Goal: Answer question/provide support: Share knowledge or assist other users

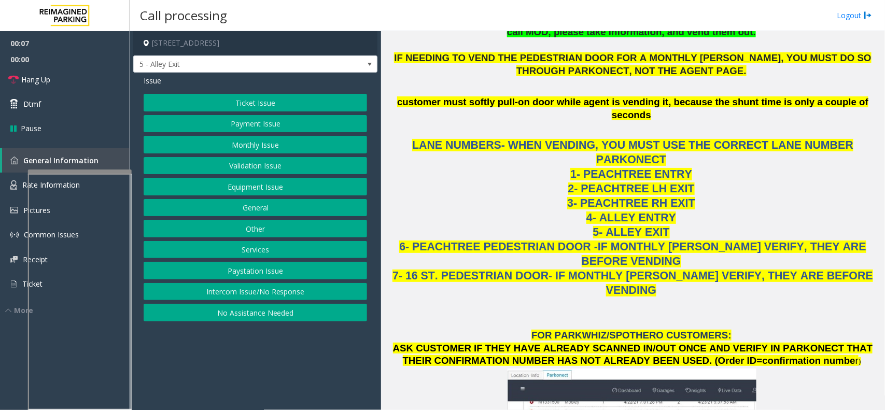
scroll to position [1102, 0]
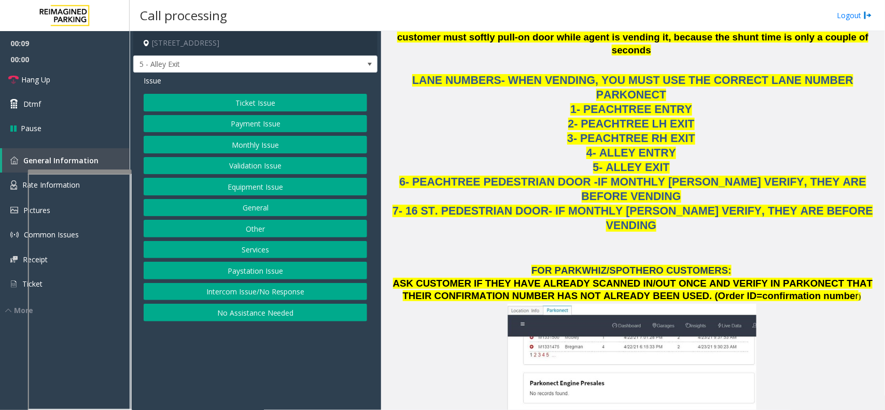
drag, startPoint x: 328, startPoint y: 286, endPoint x: 328, endPoint y: 259, distance: 27.0
click at [328, 286] on button "Intercom Issue/No Response" at bounding box center [255, 292] width 223 height 18
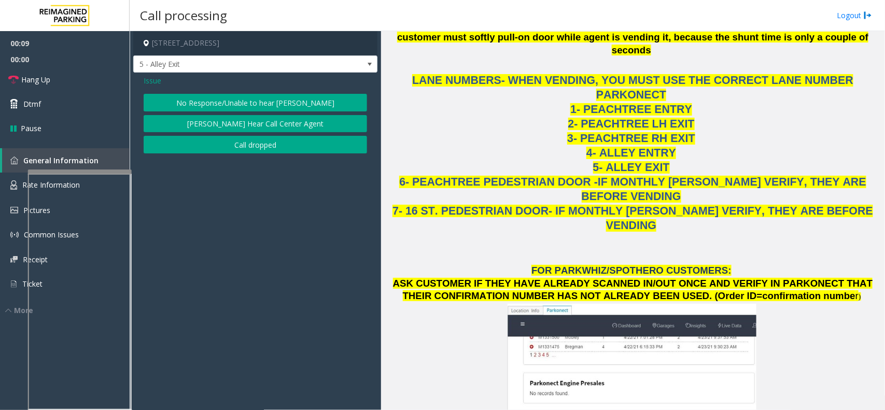
click at [288, 102] on button "No Response/Unable to hear [PERSON_NAME]" at bounding box center [255, 103] width 223 height 18
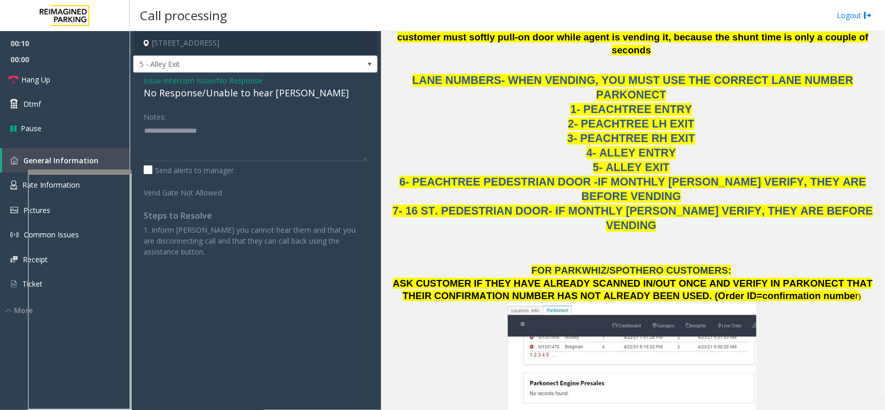
click at [216, 98] on div "No Response/Unable to hear [PERSON_NAME]" at bounding box center [255, 93] width 223 height 14
type textarea "**********"
click at [44, 77] on span "Hang Up" at bounding box center [35, 79] width 29 height 11
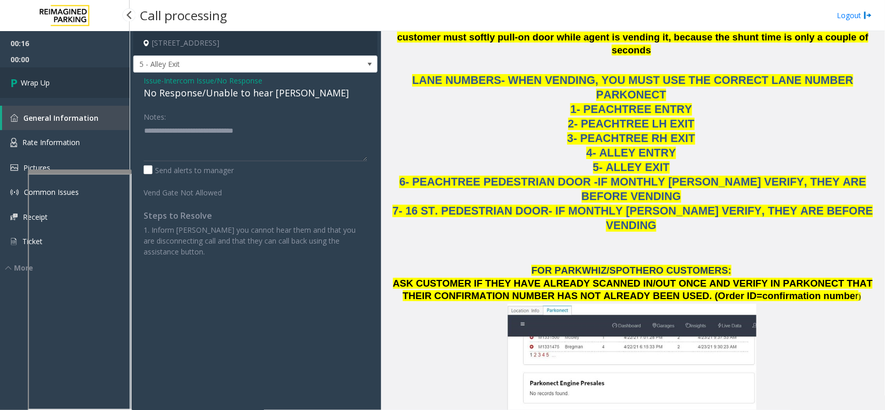
click at [44, 77] on span "Wrap Up" at bounding box center [35, 82] width 29 height 11
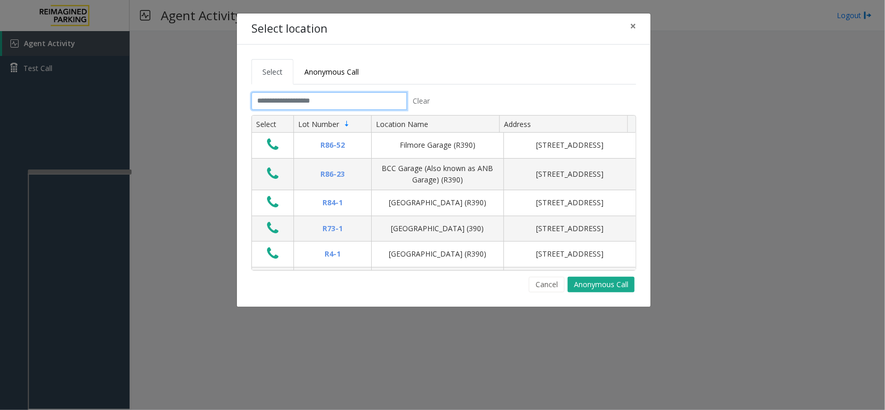
click at [276, 100] on input "text" at bounding box center [329, 101] width 156 height 18
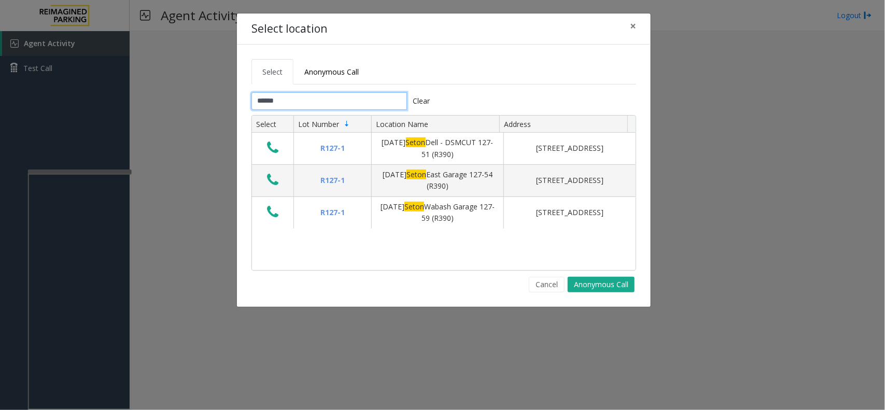
type input "*****"
click at [631, 26] on span "×" at bounding box center [633, 26] width 6 height 15
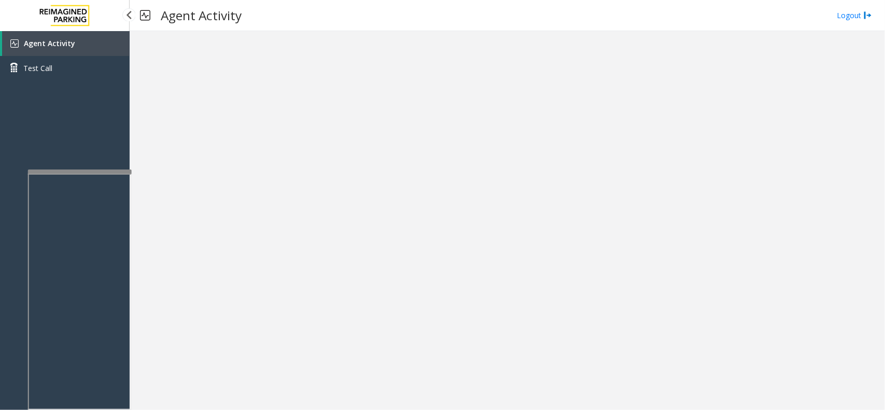
click at [104, 51] on link "Agent Activity" at bounding box center [66, 43] width 128 height 25
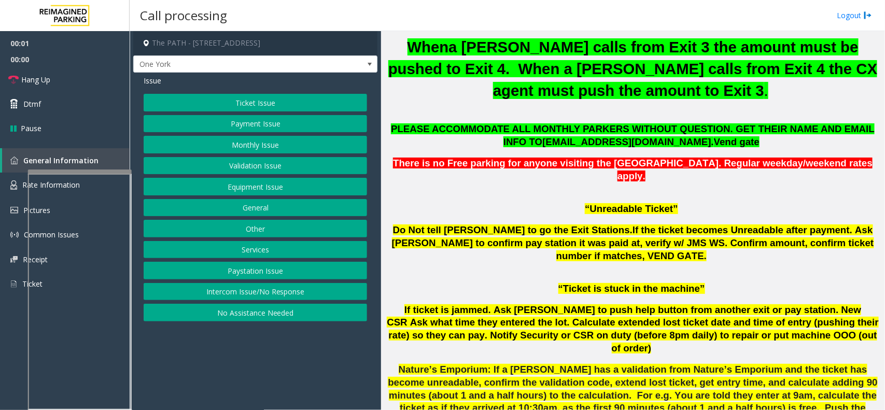
scroll to position [648, 0]
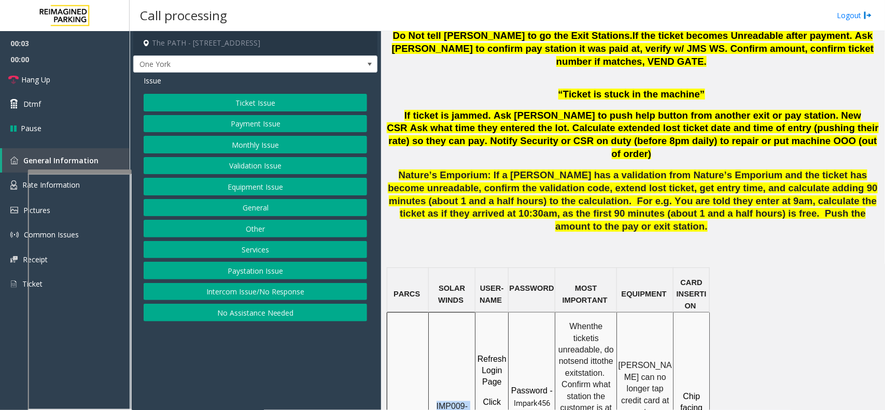
drag, startPoint x: 449, startPoint y: 340, endPoint x: 434, endPoint y: 326, distance: 20.2
copy span "IMP009-0501"
drag, startPoint x: 263, startPoint y: 290, endPoint x: 263, endPoint y: 270, distance: 20.2
click at [263, 290] on button "Intercom Issue/No Response" at bounding box center [255, 292] width 223 height 18
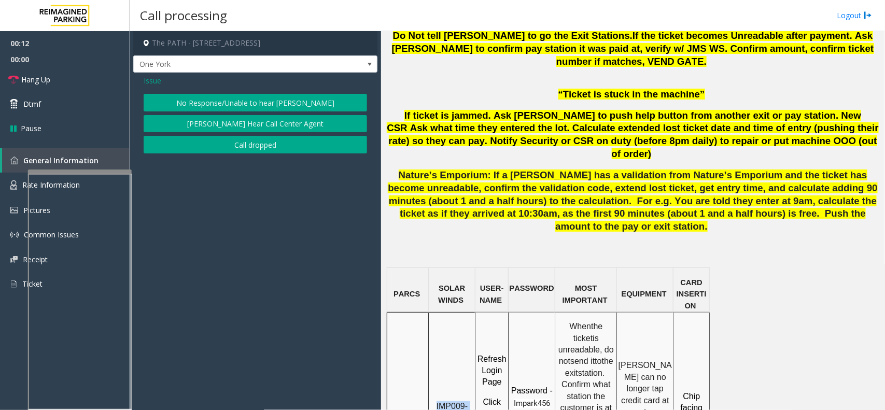
click at [234, 107] on button "No Response/Unable to hear [PERSON_NAME]" at bounding box center [255, 103] width 223 height 18
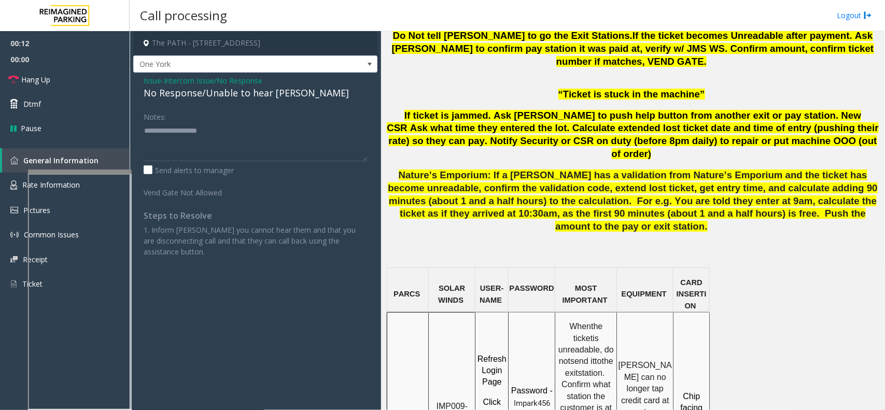
click at [227, 94] on div "No Response/Unable to hear [PERSON_NAME]" at bounding box center [255, 93] width 223 height 14
type textarea "**********"
click at [75, 84] on link "Hang Up" at bounding box center [65, 79] width 130 height 24
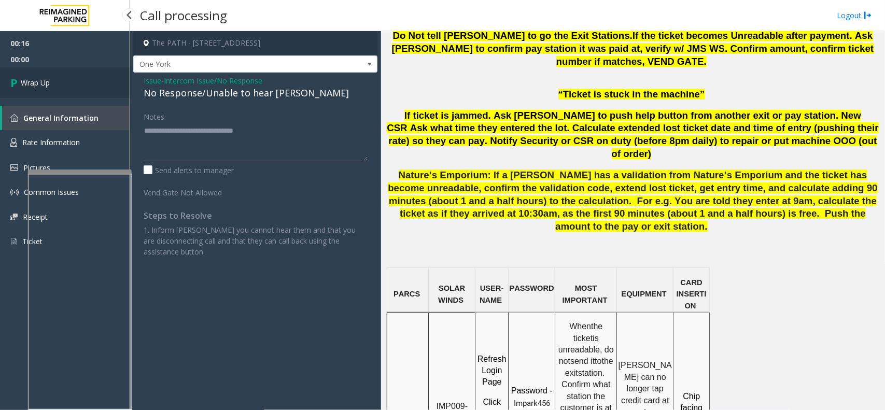
click at [72, 78] on link "Wrap Up" at bounding box center [65, 82] width 130 height 31
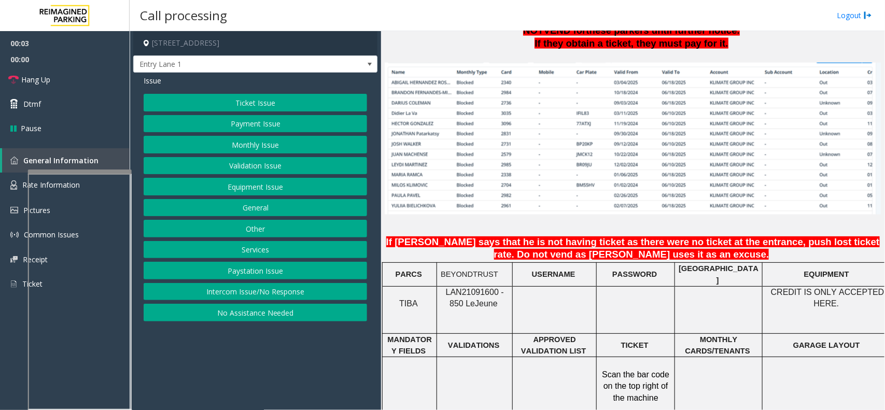
scroll to position [778, 0]
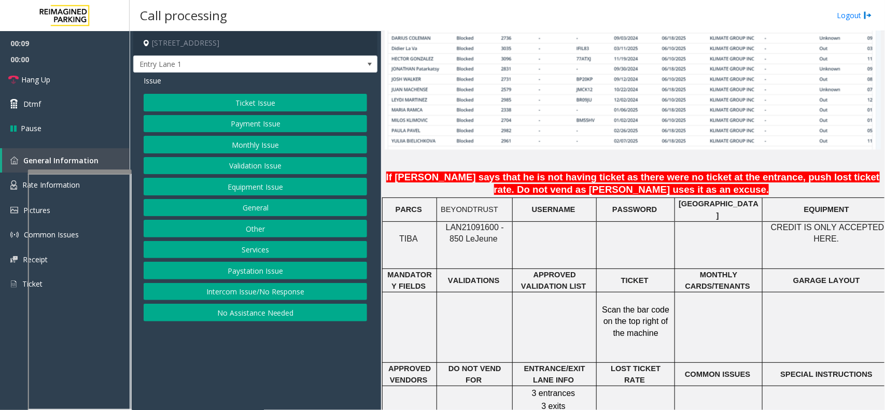
click at [284, 289] on button "Intercom Issue/No Response" at bounding box center [255, 292] width 223 height 18
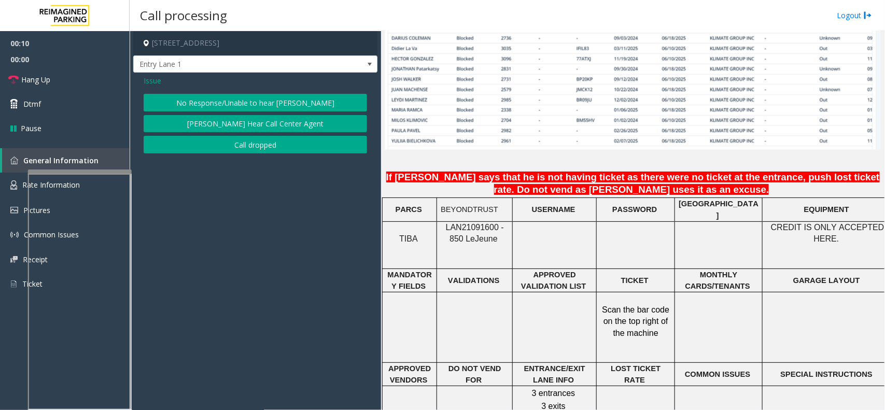
click at [269, 110] on button "No Response/Unable to hear [PERSON_NAME]" at bounding box center [255, 103] width 223 height 18
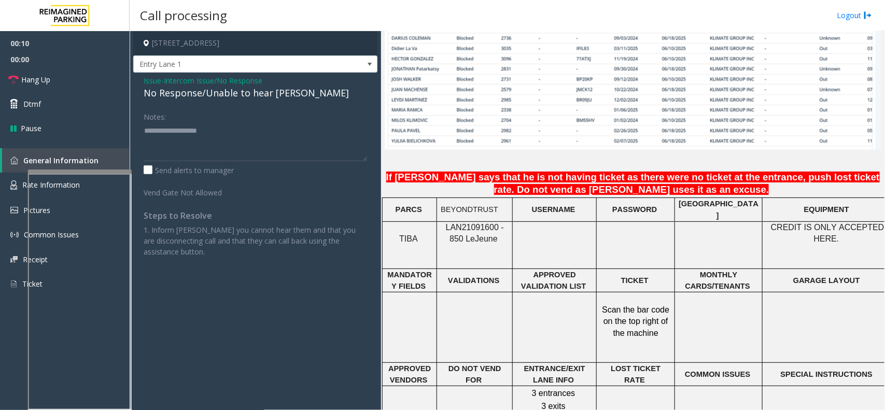
click at [214, 98] on div "No Response/Unable to hear [PERSON_NAME]" at bounding box center [255, 93] width 223 height 14
type textarea "**********"
click at [73, 81] on link "Hang Up" at bounding box center [65, 79] width 130 height 24
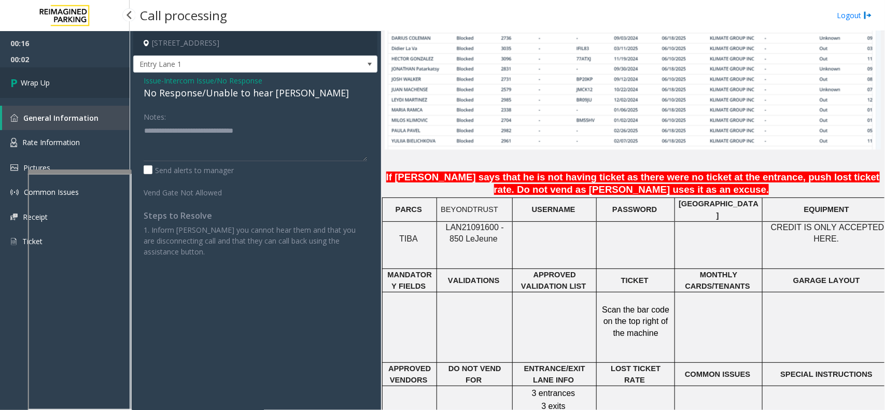
click at [62, 86] on link "Wrap Up" at bounding box center [65, 82] width 130 height 31
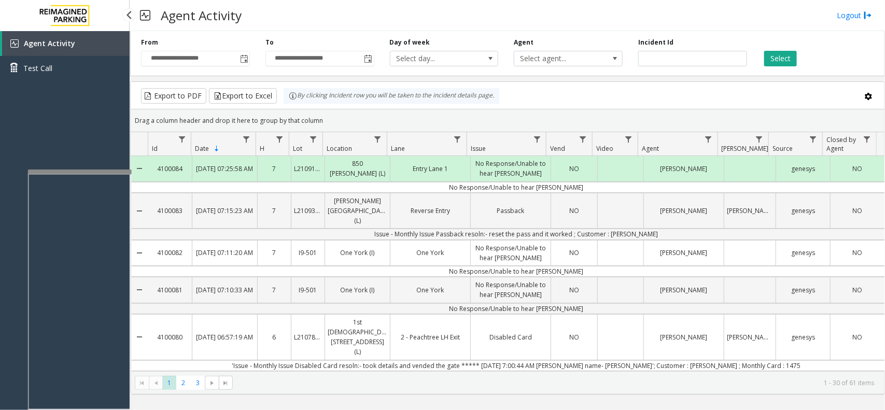
click at [88, 38] on link "Agent Activity" at bounding box center [66, 43] width 128 height 25
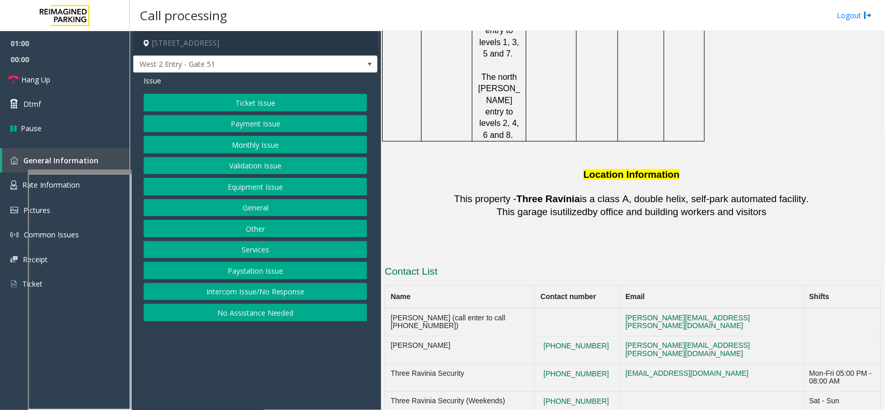
scroll to position [1814, 0]
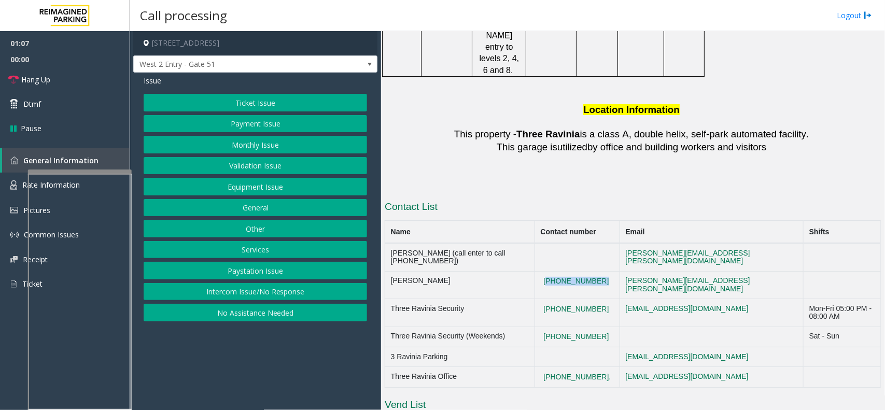
drag, startPoint x: 617, startPoint y: 143, endPoint x: 556, endPoint y: 146, distance: 61.7
click at [556, 271] on tr "[PERSON_NAME] [PHONE_NUMBER] [EMAIL_ADDRESS][PERSON_NAME][DOMAIN_NAME]" at bounding box center [633, 285] width 496 height 28
copy button "[PHONE_NUMBER]"
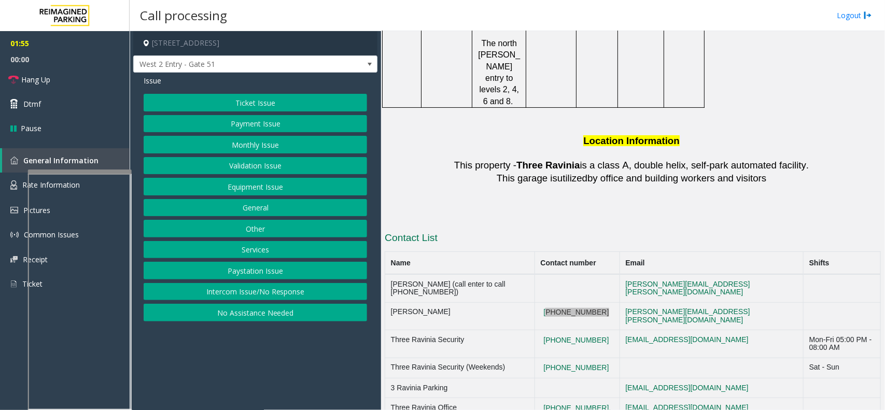
scroll to position [1766, 0]
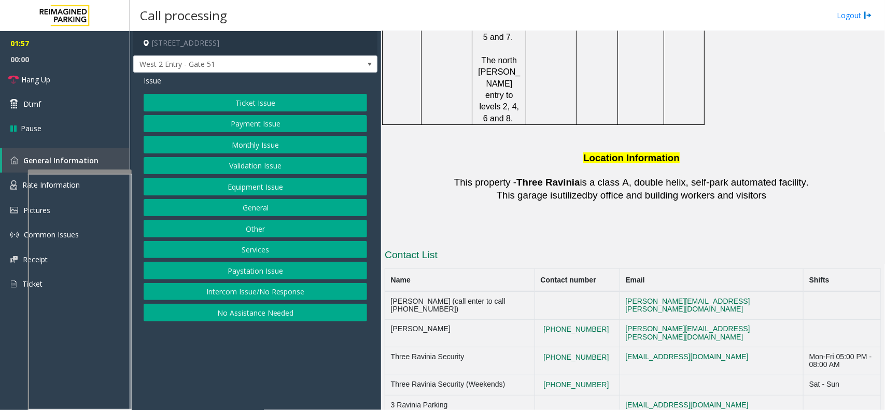
click at [612, 347] on td "[PHONE_NUMBER]" at bounding box center [577, 361] width 85 height 28
click at [613, 347] on td "[PHONE_NUMBER]" at bounding box center [577, 361] width 85 height 28
drag, startPoint x: 613, startPoint y: 189, endPoint x: 548, endPoint y: 192, distance: 64.9
click at [548, 319] on tr "[PERSON_NAME] [PHONE_NUMBER] [EMAIL_ADDRESS][PERSON_NAME][DOMAIN_NAME]" at bounding box center [633, 333] width 496 height 28
copy tr "[PHONE_NUMBER]"
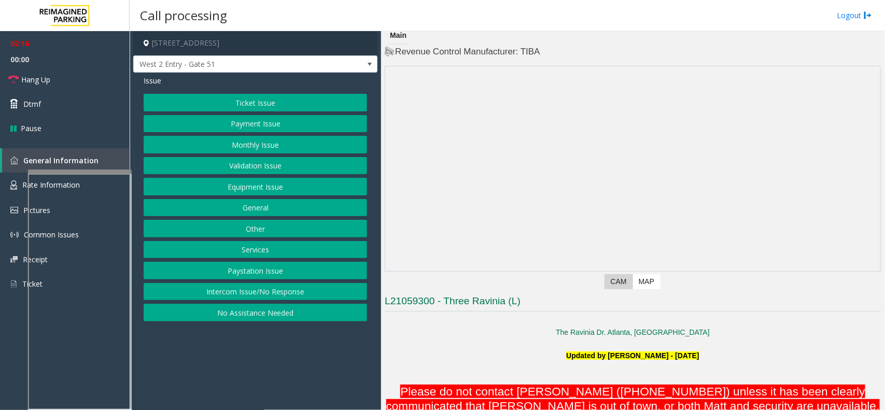
scroll to position [0, 0]
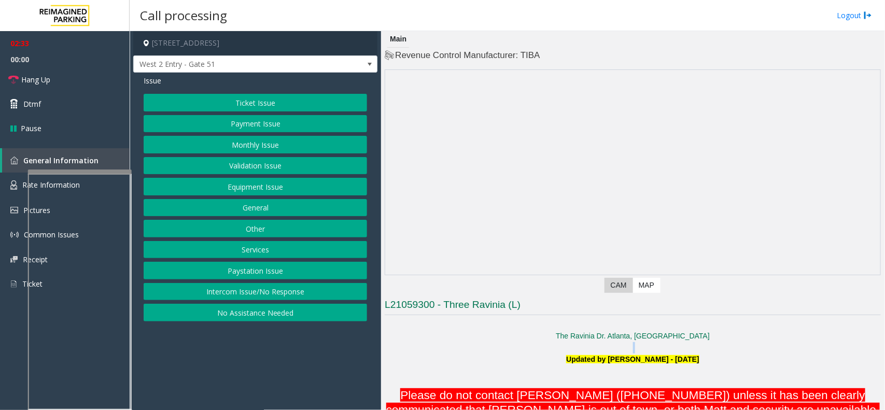
drag, startPoint x: 563, startPoint y: 358, endPoint x: 708, endPoint y: 351, distance: 144.3
click at [709, 351] on p at bounding box center [633, 347] width 496 height 11
drag, startPoint x: 699, startPoint y: 357, endPoint x: 559, endPoint y: 358, distance: 140.0
click at [559, 358] on p "Updated by [PERSON_NAME] - [DATE]" at bounding box center [633, 359] width 496 height 11
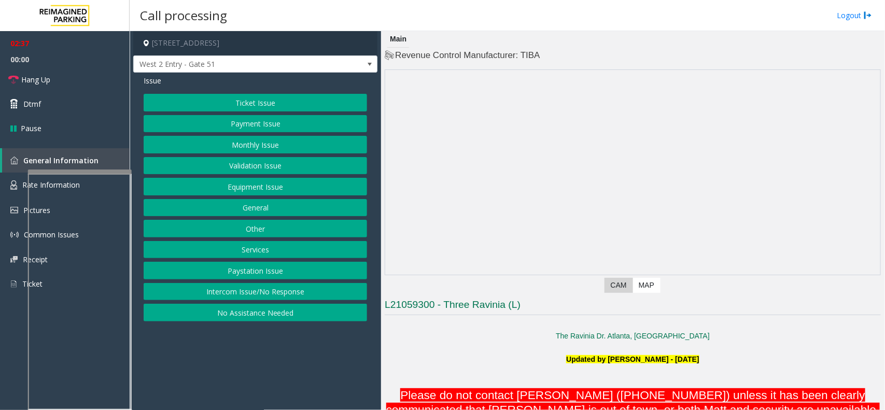
click at [541, 361] on p "Updated by [PERSON_NAME] - [DATE]" at bounding box center [633, 359] width 496 height 11
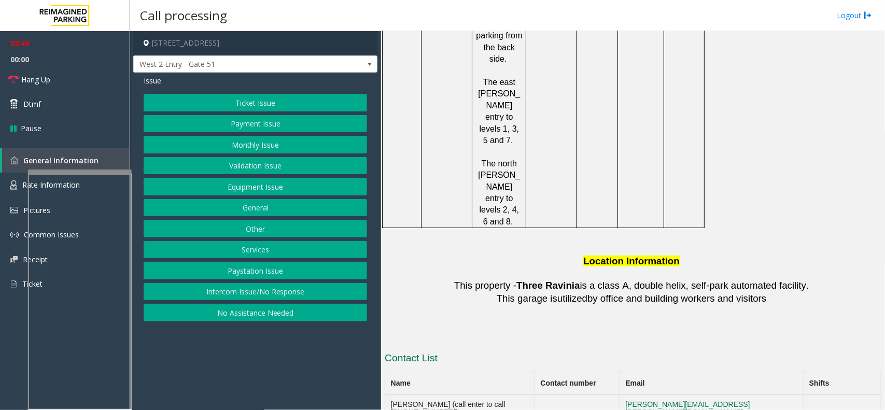
scroll to position [1814, 0]
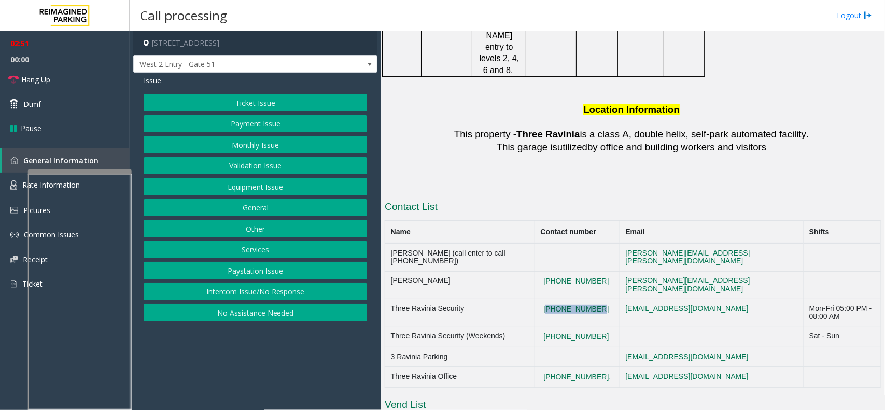
drag, startPoint x: 614, startPoint y: 165, endPoint x: 558, endPoint y: 166, distance: 56.5
click at [558, 299] on td "[PHONE_NUMBER]" at bounding box center [577, 313] width 85 height 28
copy button "[PHONE_NUMBER]"
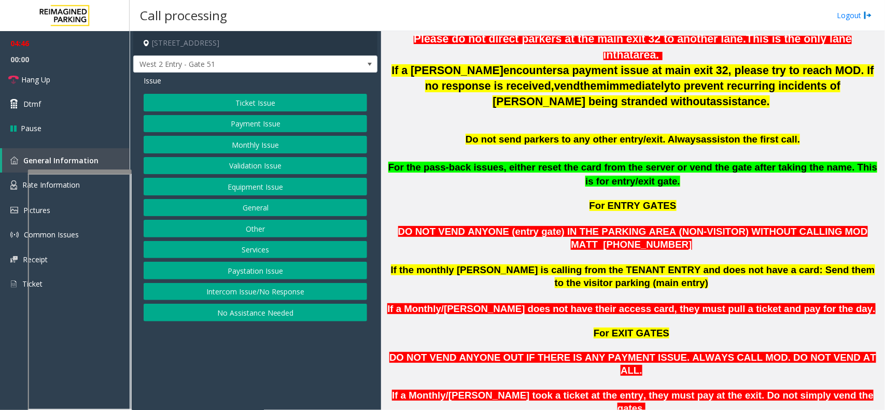
scroll to position [454, 0]
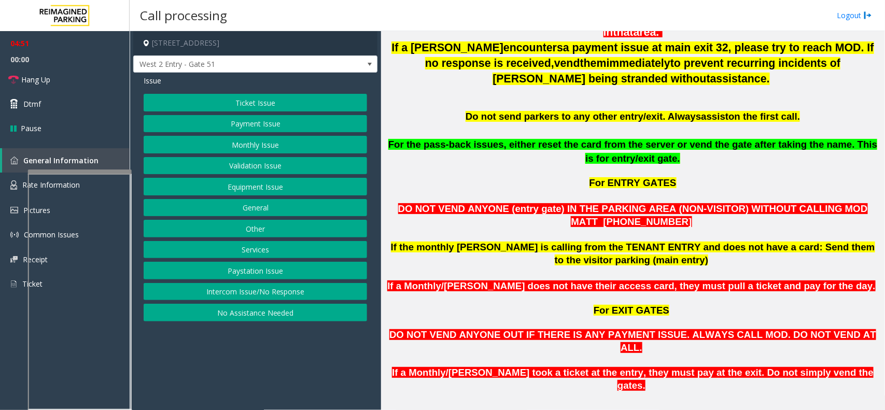
click at [319, 295] on button "Intercom Issue/No Response" at bounding box center [255, 292] width 223 height 18
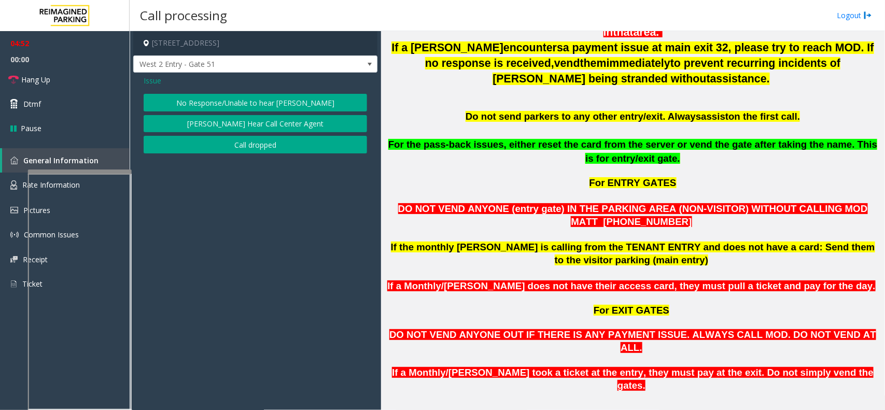
click at [161, 81] on span "Issue" at bounding box center [153, 80] width 18 height 11
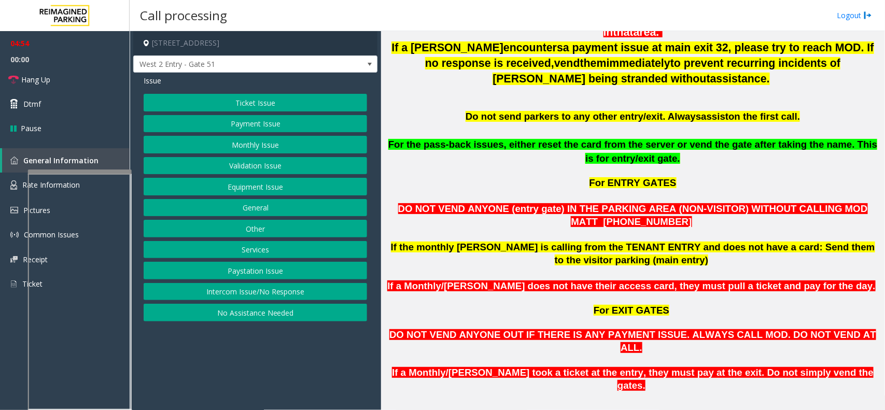
click at [240, 189] on button "Equipment Issue" at bounding box center [255, 187] width 223 height 18
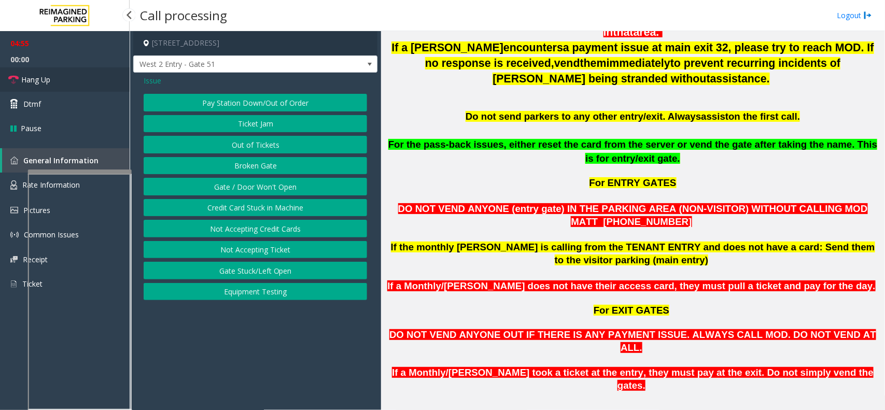
click at [69, 74] on link "Hang Up" at bounding box center [65, 79] width 130 height 24
click at [258, 182] on button "Gate / Door Won't Open" at bounding box center [255, 187] width 223 height 18
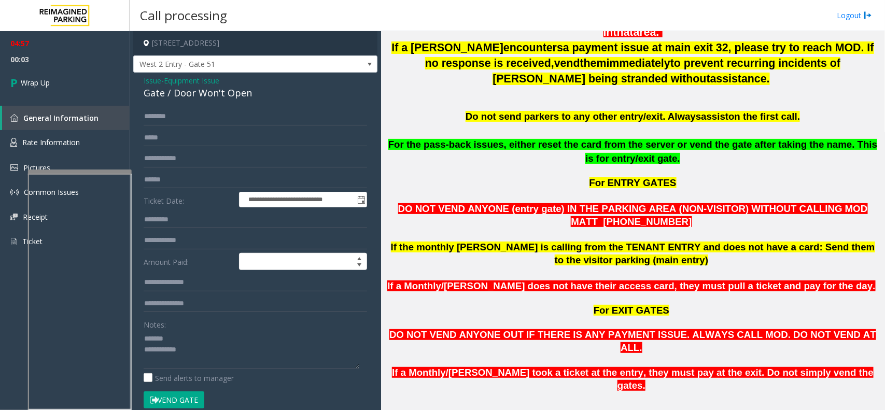
click at [186, 98] on div "Gate / Door Won't Open" at bounding box center [255, 93] width 223 height 14
click at [223, 364] on textarea at bounding box center [252, 349] width 216 height 39
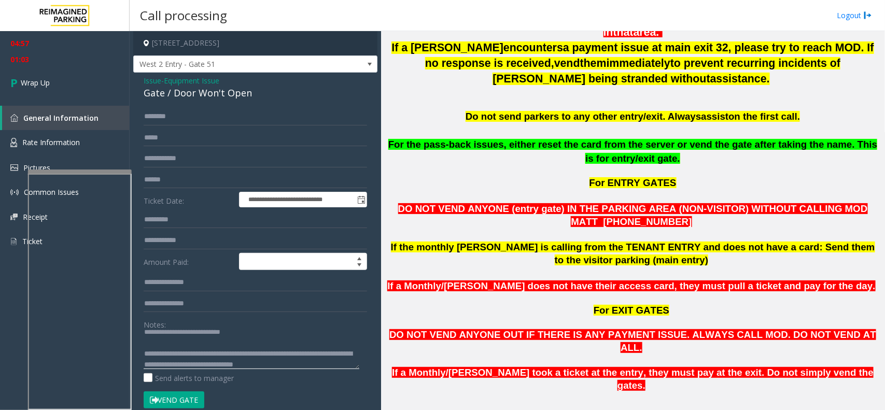
click at [327, 368] on textarea at bounding box center [252, 349] width 216 height 39
type textarea "**********"
click at [91, 67] on link "Wrap Up" at bounding box center [65, 82] width 130 height 31
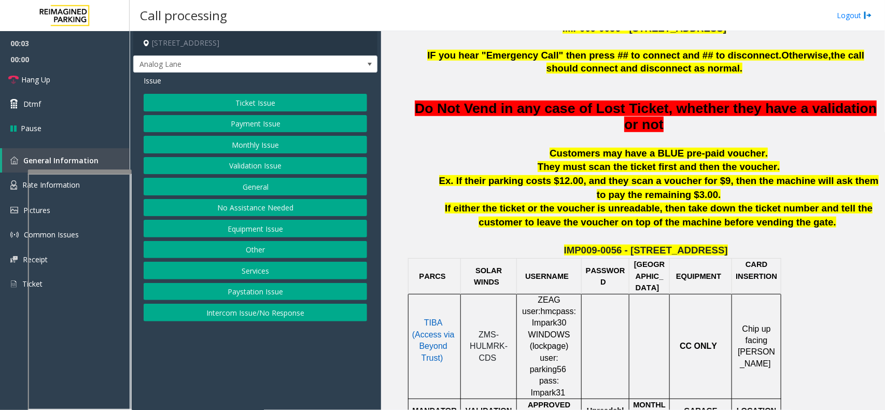
scroll to position [389, 0]
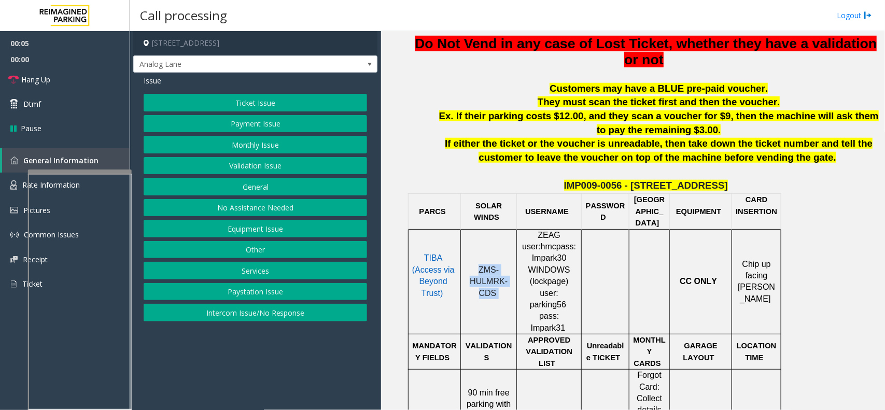
drag, startPoint x: 498, startPoint y: 278, endPoint x: 472, endPoint y: 250, distance: 38.1
click at [472, 264] on p "ZMS-HULMRK-CDS" at bounding box center [488, 281] width 48 height 35
copy p "ZMS-HULMRK-CDS"
click at [224, 92] on div "Issue Ticket Issue Payment Issue Monthly Issue Validation Issue General No Assi…" at bounding box center [255, 200] width 244 height 254
click at [229, 107] on button "Ticket Issue" at bounding box center [255, 103] width 223 height 18
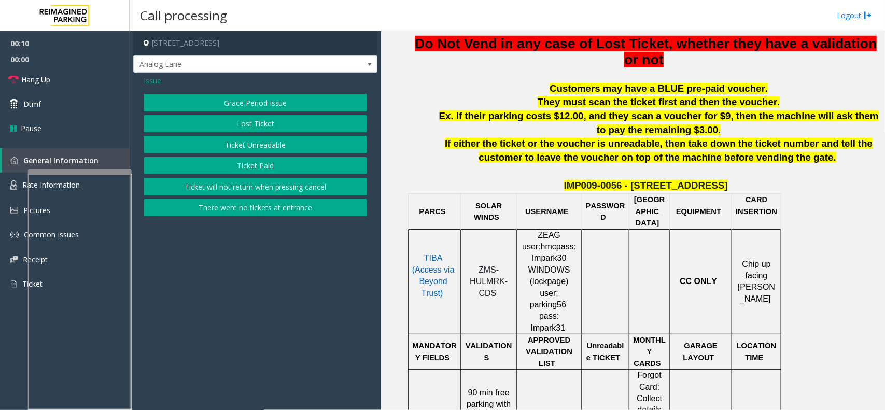
click at [252, 146] on button "Ticket Unreadable" at bounding box center [255, 145] width 223 height 18
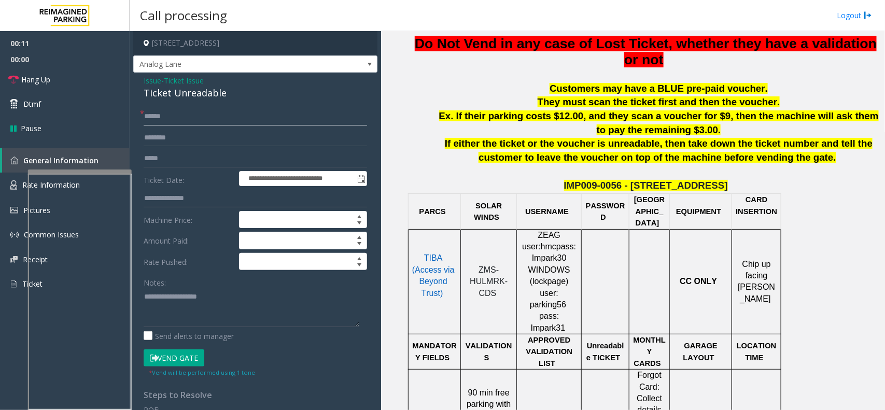
click at [188, 123] on input "text" at bounding box center [255, 117] width 223 height 18
drag, startPoint x: 183, startPoint y: 123, endPoint x: 180, endPoint y: 118, distance: 6.0
click at [183, 123] on input "text" at bounding box center [255, 117] width 223 height 18
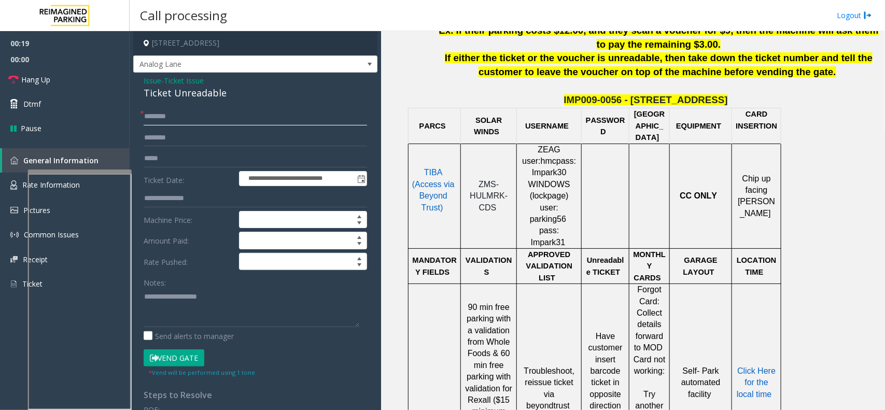
scroll to position [583, 0]
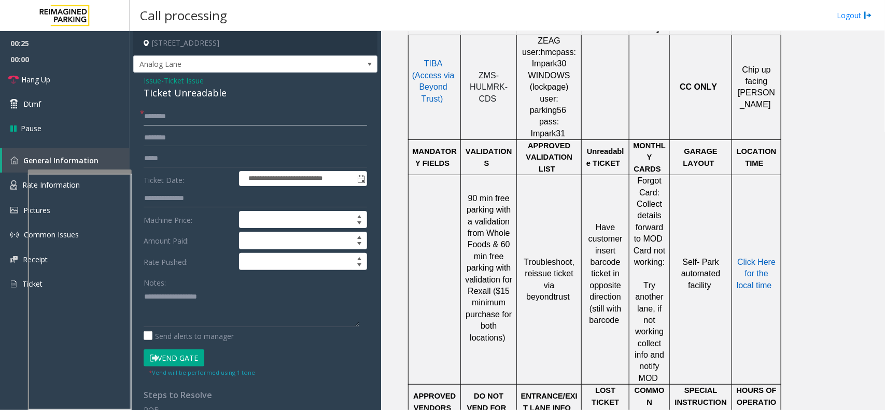
type input "********"
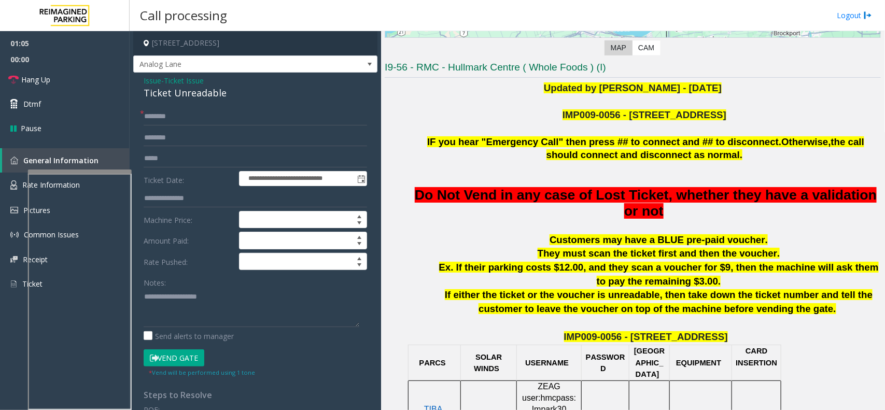
scroll to position [259, 0]
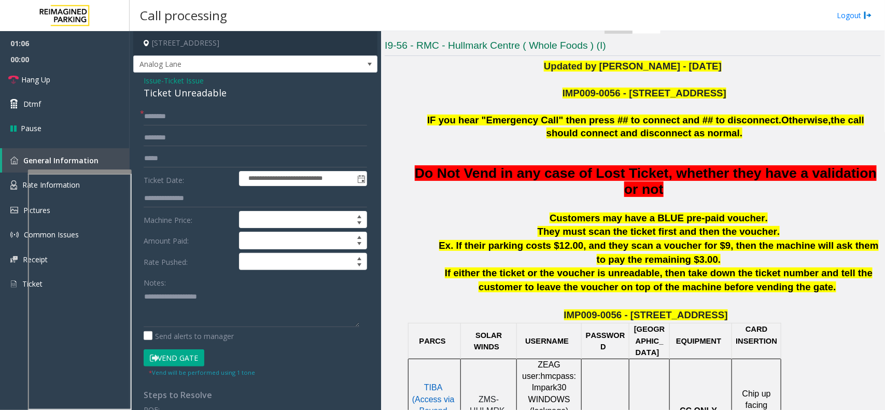
click at [553, 210] on p at bounding box center [658, 205] width 444 height 14
click at [179, 354] on button "Vend Gate" at bounding box center [174, 358] width 61 height 18
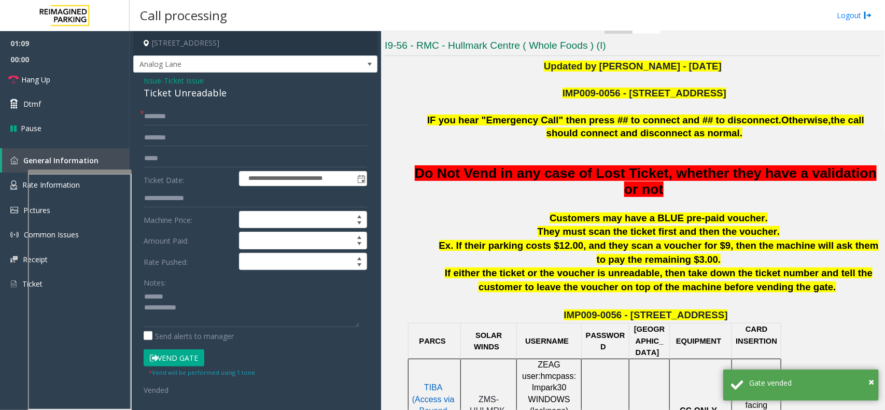
click at [162, 97] on div "Ticket Unreadable" at bounding box center [255, 93] width 223 height 14
click at [218, 315] on textarea at bounding box center [252, 307] width 216 height 39
click at [205, 318] on textarea at bounding box center [252, 307] width 216 height 39
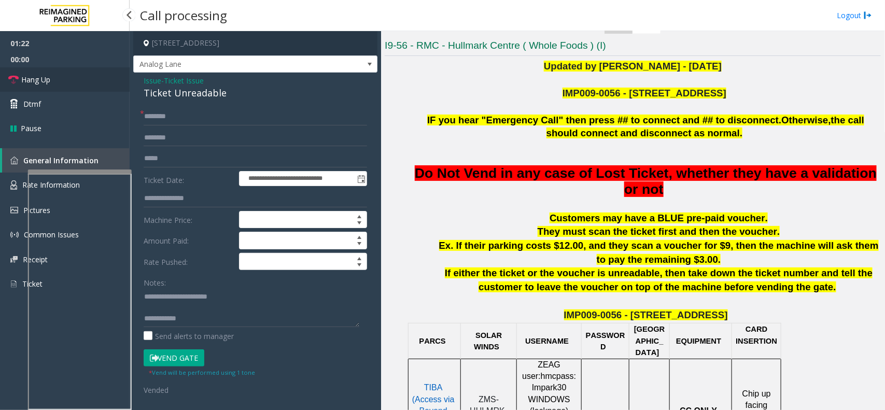
click at [87, 82] on link "Hang Up" at bounding box center [65, 79] width 130 height 24
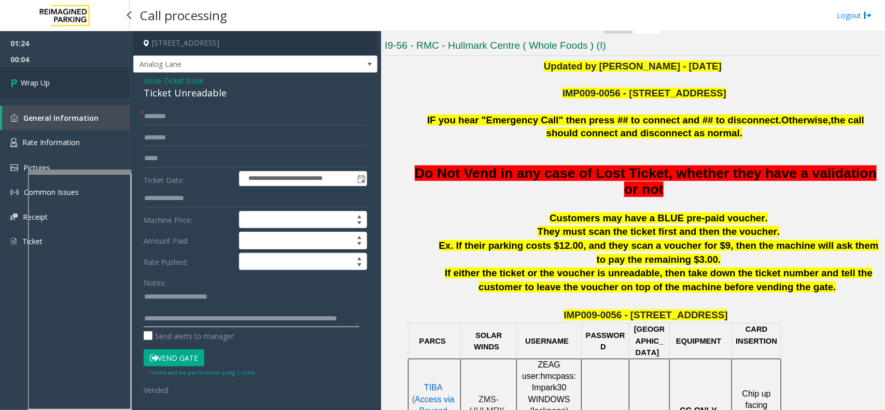
type textarea "**********"
click at [47, 86] on span "Wrap Up" at bounding box center [35, 82] width 29 height 11
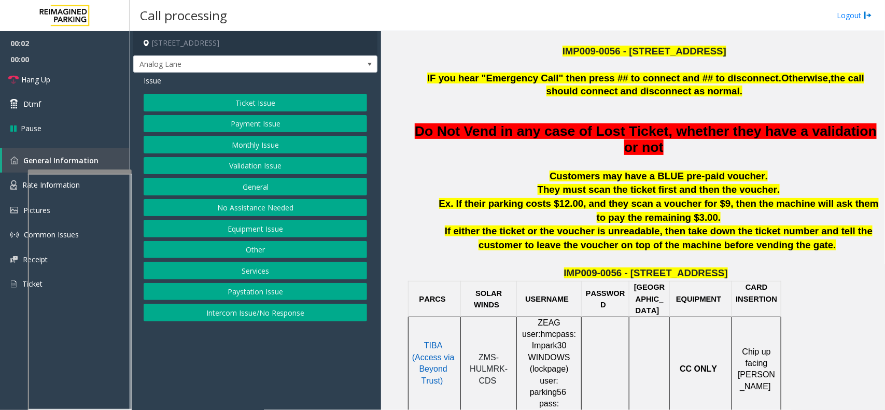
scroll to position [324, 0]
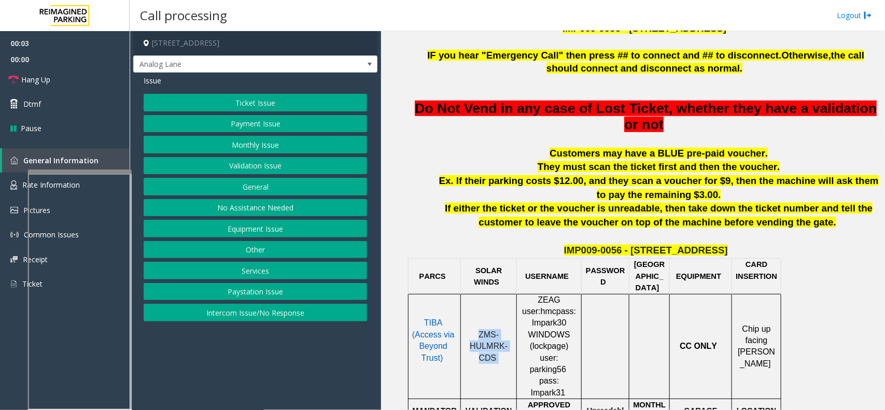
drag, startPoint x: 498, startPoint y: 341, endPoint x: 478, endPoint y: 316, distance: 31.3
click at [478, 329] on p "ZMS-HULMRK-CDS" at bounding box center [488, 346] width 48 height 35
copy p "ZMS-HULMRK-CDS"
click at [181, 97] on button "Ticket Issue" at bounding box center [255, 103] width 223 height 18
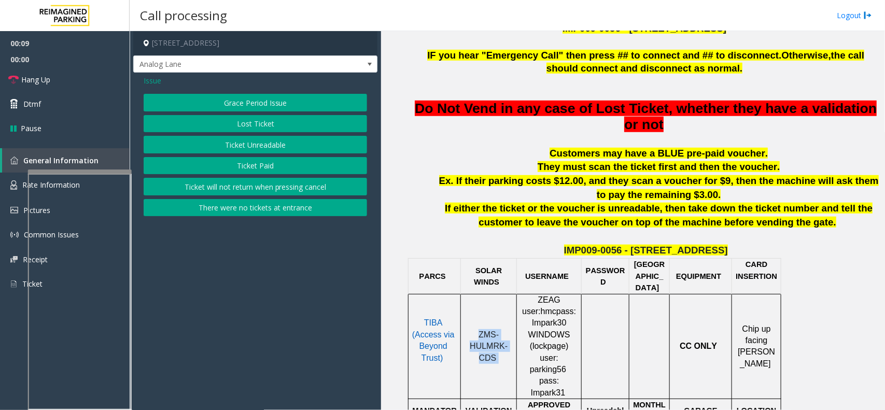
click at [230, 147] on button "Ticket Unreadable" at bounding box center [255, 145] width 223 height 18
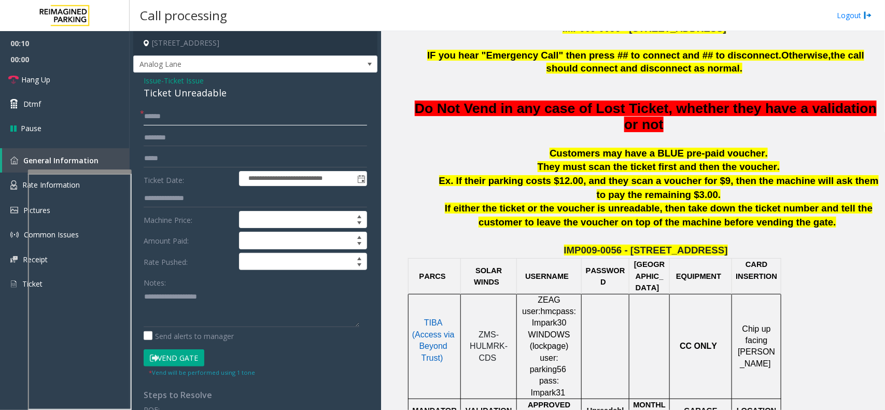
click at [195, 118] on input "text" at bounding box center [255, 117] width 223 height 18
type input "********"
click at [170, 369] on small "* Vend will be performed using 1 tone" at bounding box center [202, 373] width 106 height 8
click at [172, 363] on button "Vend Gate" at bounding box center [174, 358] width 61 height 18
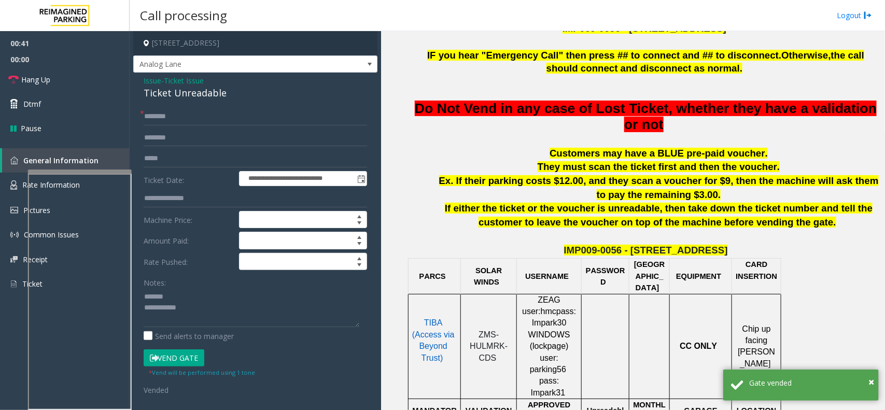
click at [148, 89] on div "Ticket Unreadable" at bounding box center [255, 93] width 223 height 14
click at [148, 90] on div "Ticket Unreadable" at bounding box center [255, 93] width 223 height 14
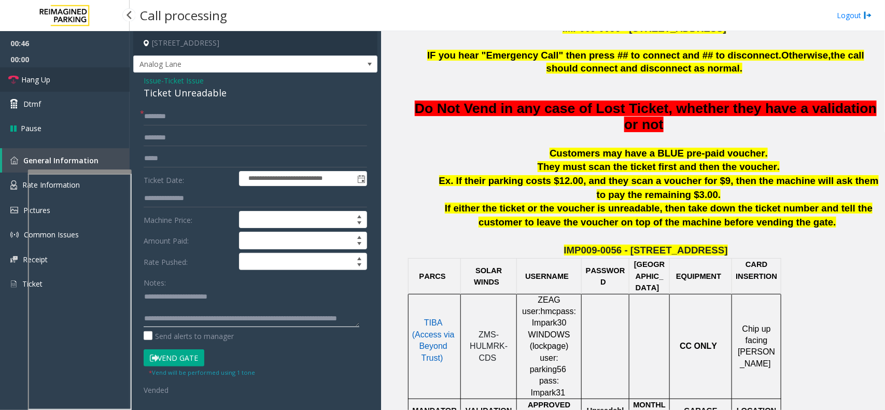
type textarea "**********"
click at [74, 87] on link "Hang Up" at bounding box center [65, 79] width 130 height 24
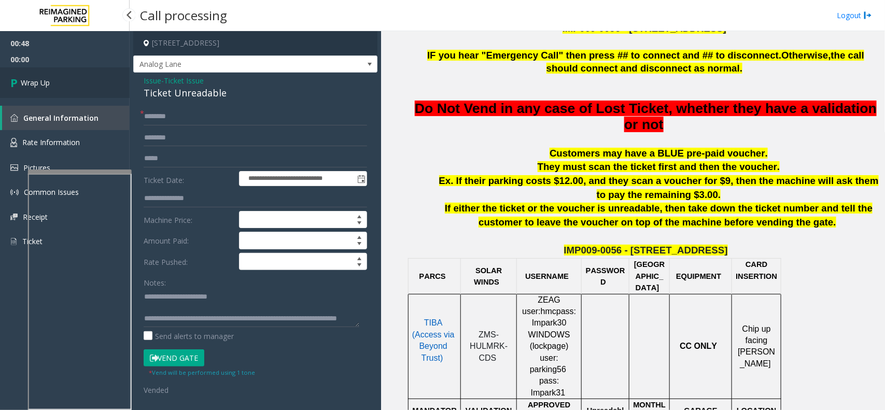
click at [60, 76] on link "Wrap Up" at bounding box center [65, 82] width 130 height 31
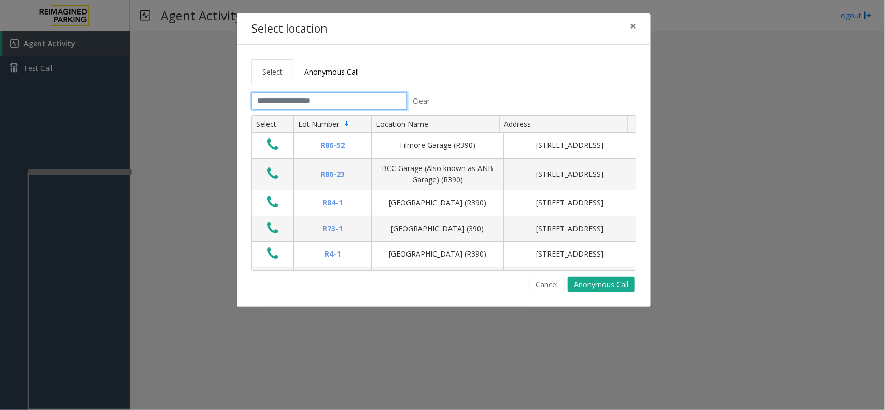
click at [302, 104] on input "text" at bounding box center [329, 101] width 156 height 18
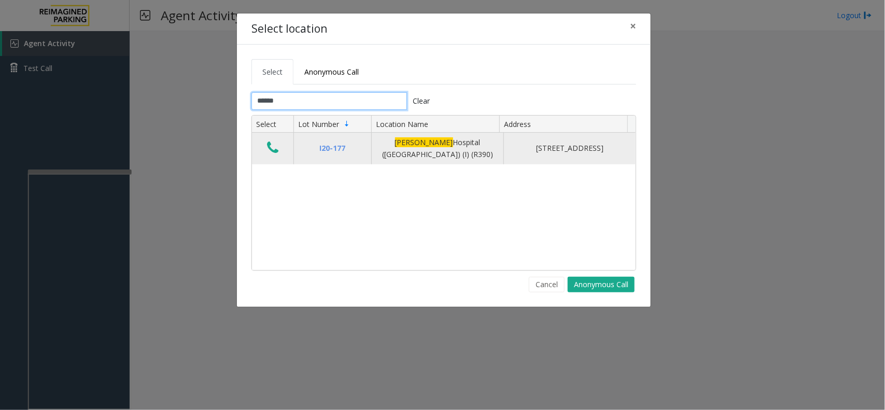
type input "******"
click at [268, 148] on icon "Data table" at bounding box center [272, 147] width 11 height 15
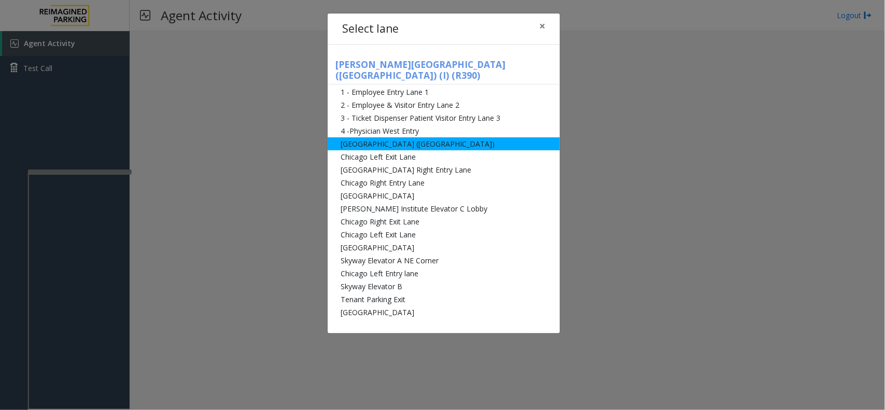
click at [343, 137] on li "[GEOGRAPHIC_DATA] ([GEOGRAPHIC_DATA])" at bounding box center [444, 143] width 232 height 13
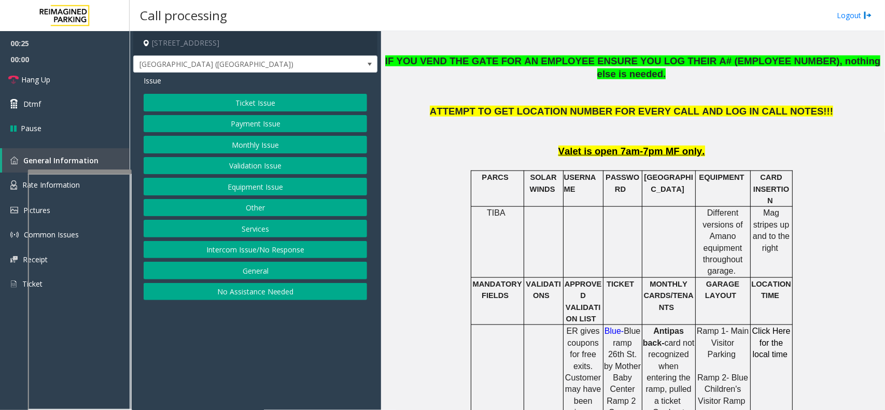
scroll to position [454, 0]
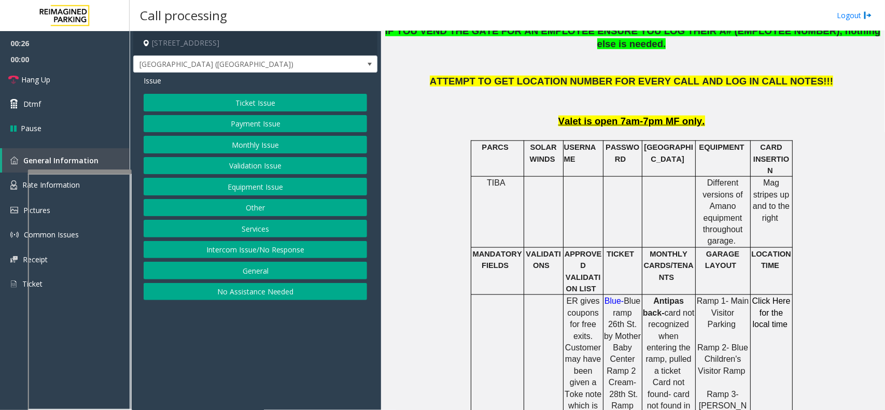
click at [343, 187] on button "Equipment Issue" at bounding box center [255, 187] width 223 height 18
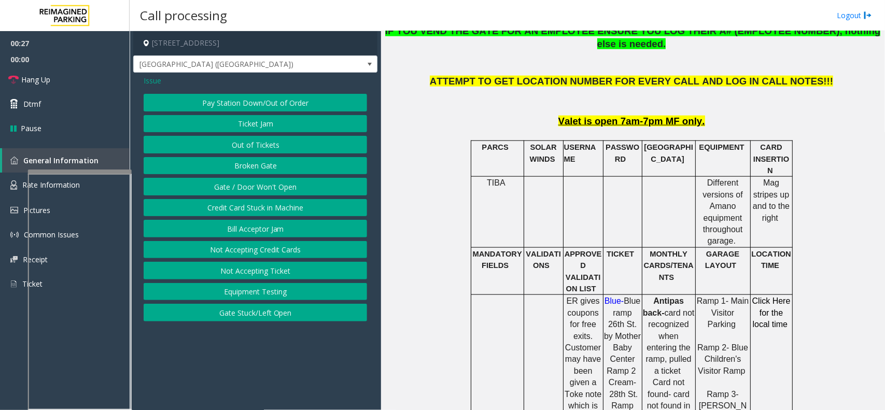
click at [343, 185] on button "Gate / Door Won't Open" at bounding box center [255, 187] width 223 height 18
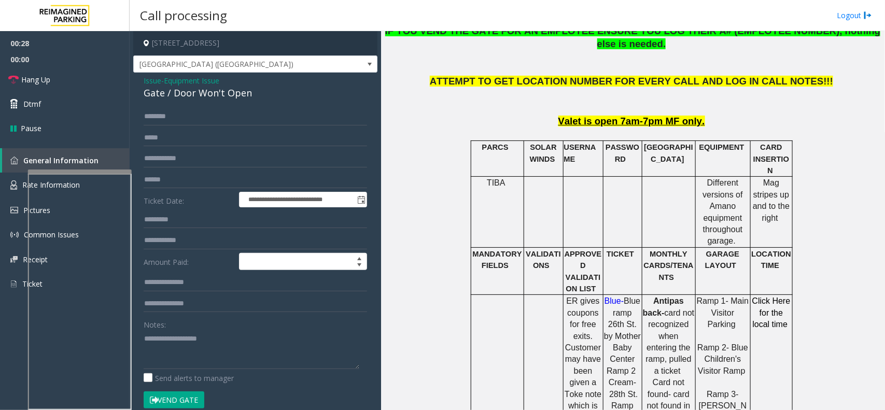
click at [188, 397] on button "Vend Gate" at bounding box center [174, 400] width 61 height 18
click at [64, 83] on link "Hang Up" at bounding box center [65, 79] width 130 height 24
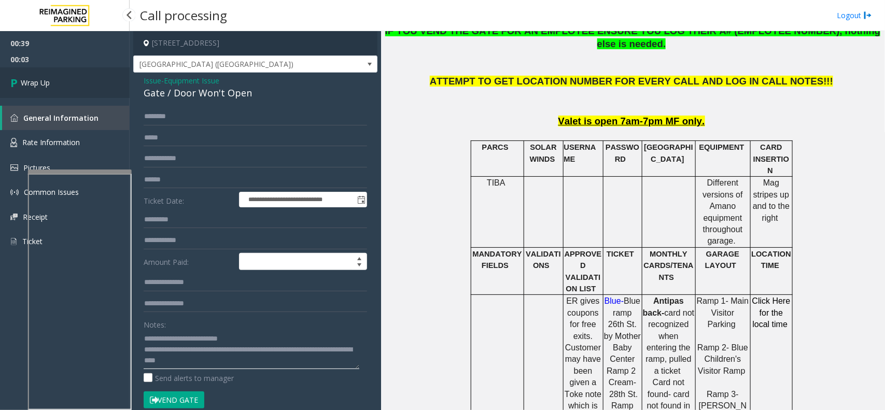
type textarea "**********"
click at [47, 92] on link "Wrap Up" at bounding box center [65, 82] width 130 height 31
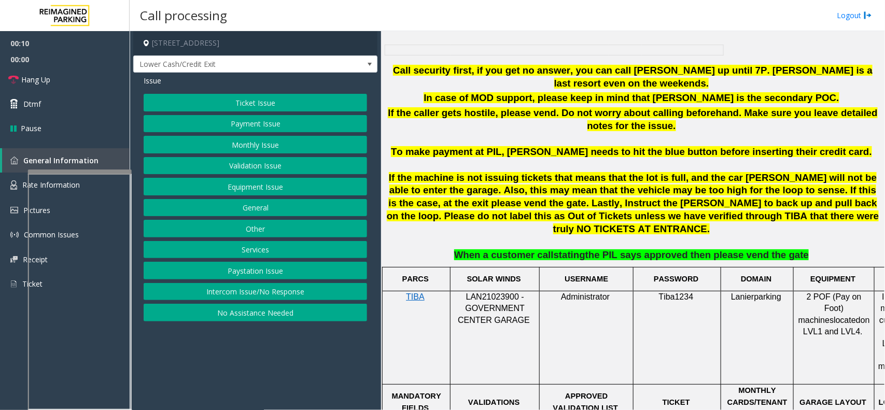
scroll to position [583, 0]
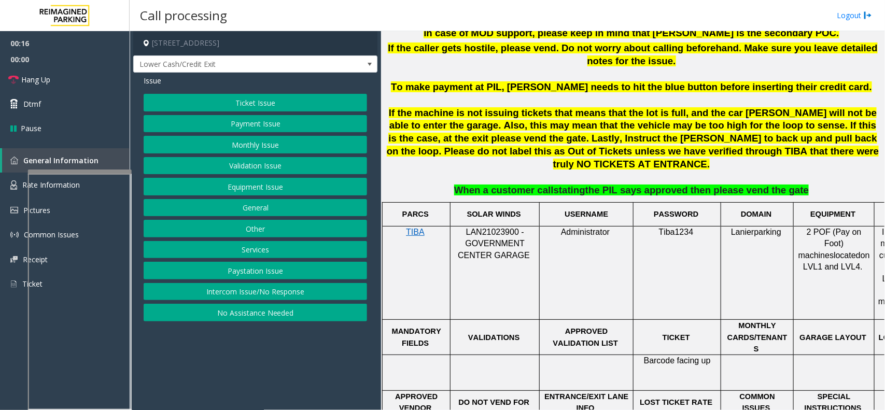
click at [345, 297] on button "Intercom Issue/No Response" at bounding box center [255, 292] width 223 height 18
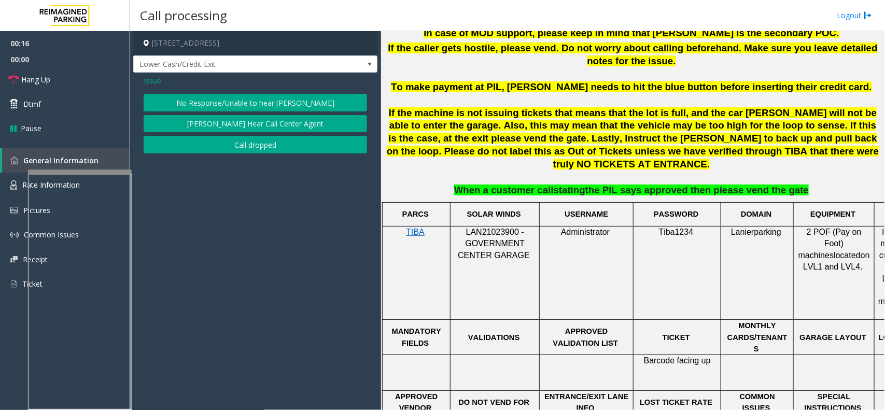
click at [266, 105] on button "No Response/Unable to hear [PERSON_NAME]" at bounding box center [255, 103] width 223 height 18
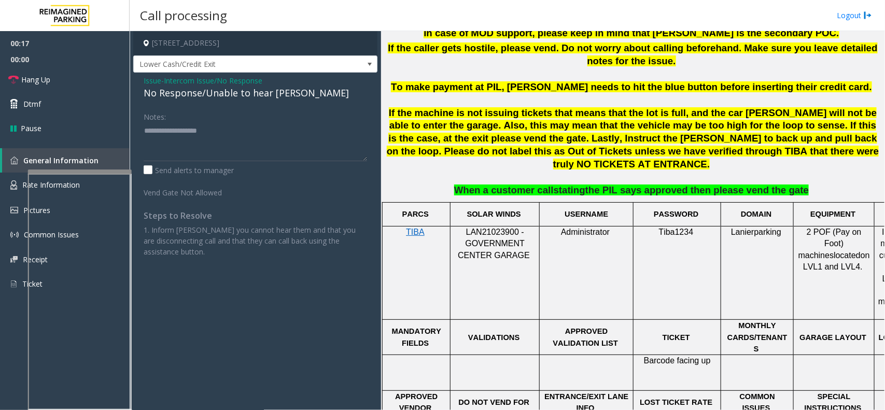
click at [202, 94] on div "No Response/Unable to hear [PERSON_NAME]" at bounding box center [255, 93] width 223 height 14
type textarea "**********"
click at [94, 74] on link "Hang Up" at bounding box center [65, 79] width 130 height 24
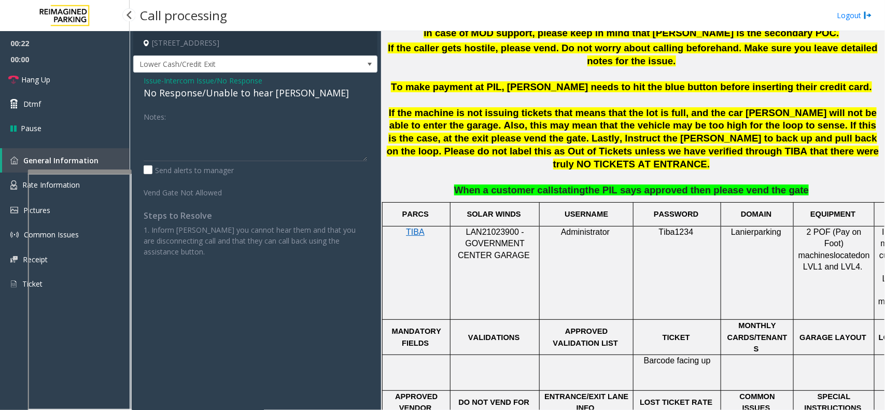
click at [187, 80] on span "Intercom Issue/No Response" at bounding box center [213, 80] width 98 height 11
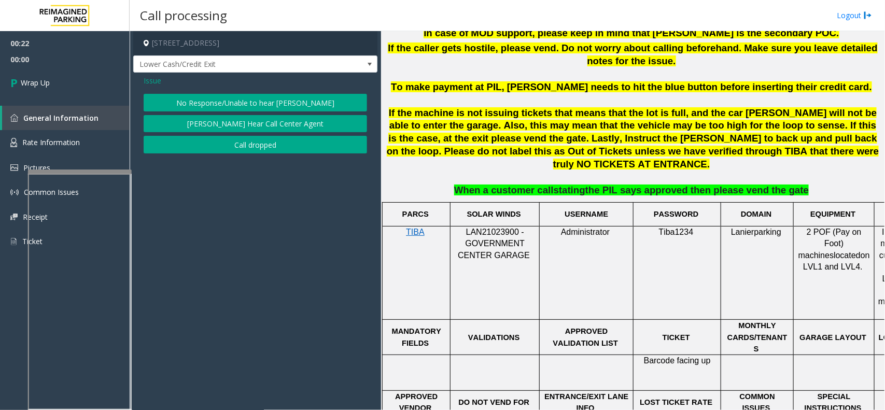
click at [152, 81] on span "Issue" at bounding box center [153, 80] width 18 height 11
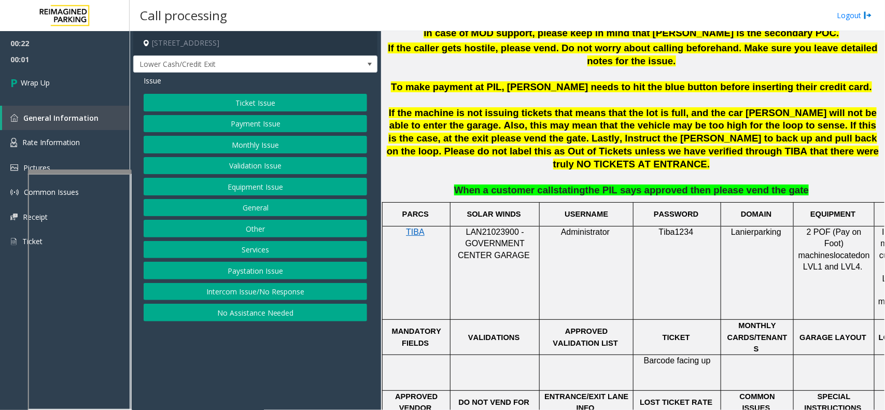
click at [270, 310] on button "No Assistance Needed" at bounding box center [255, 313] width 223 height 18
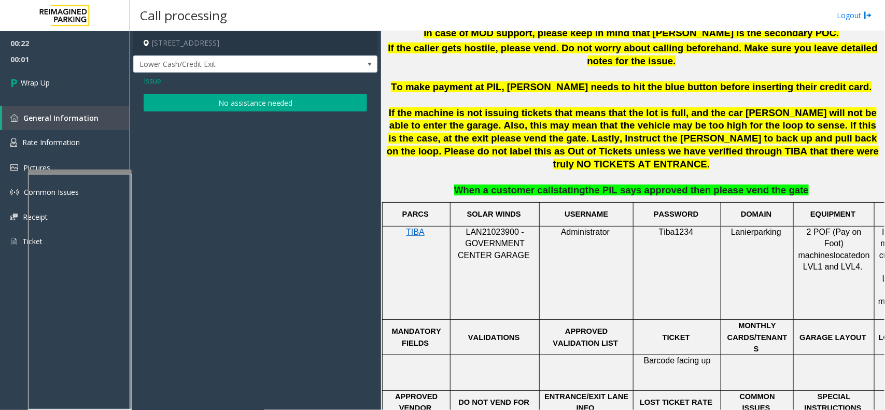
click at [211, 108] on button "No assistance needed" at bounding box center [255, 103] width 223 height 18
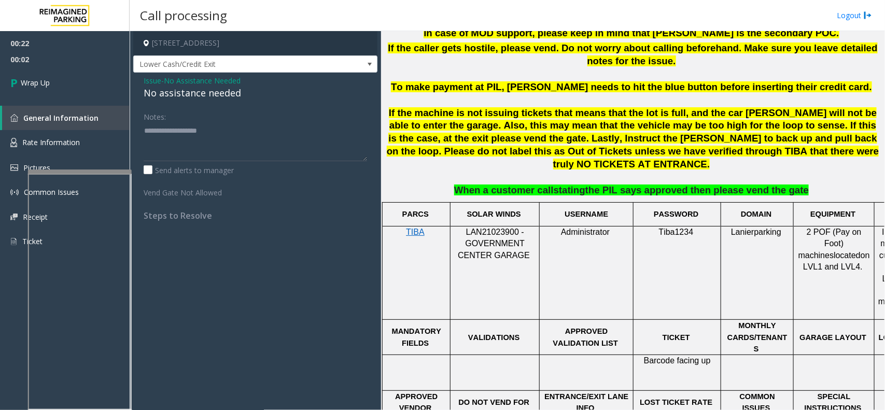
click at [179, 90] on div "No assistance needed" at bounding box center [255, 93] width 223 height 14
drag, startPoint x: 179, startPoint y: 90, endPoint x: 180, endPoint y: 96, distance: 6.3
click at [180, 96] on div "No assistance needed" at bounding box center [255, 93] width 223 height 14
click at [187, 95] on div "No assistance needed" at bounding box center [255, 93] width 223 height 14
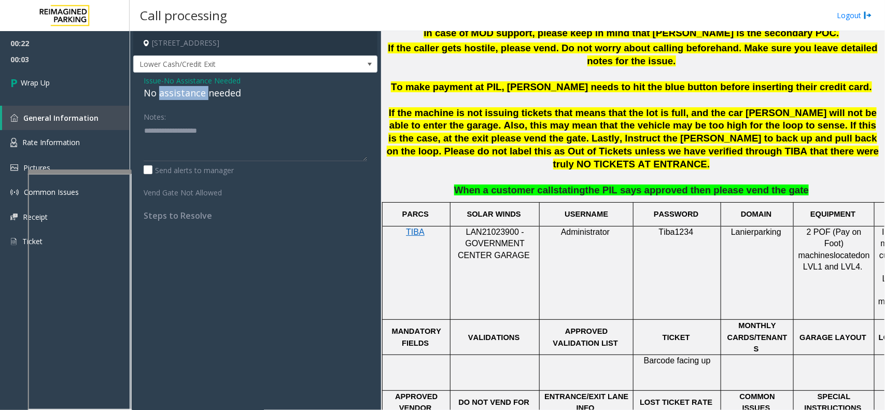
click at [187, 95] on div "No assistance needed" at bounding box center [255, 93] width 223 height 14
type textarea "**********"
click at [80, 76] on link "Wrap Up" at bounding box center [65, 82] width 130 height 31
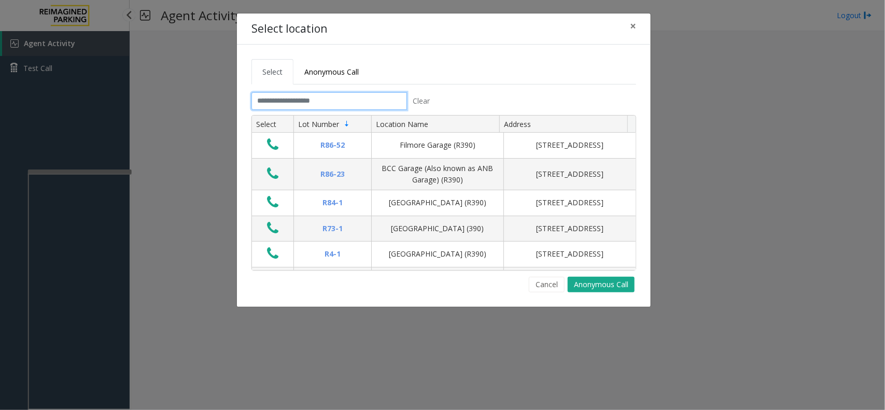
click at [290, 97] on input "text" at bounding box center [329, 101] width 156 height 18
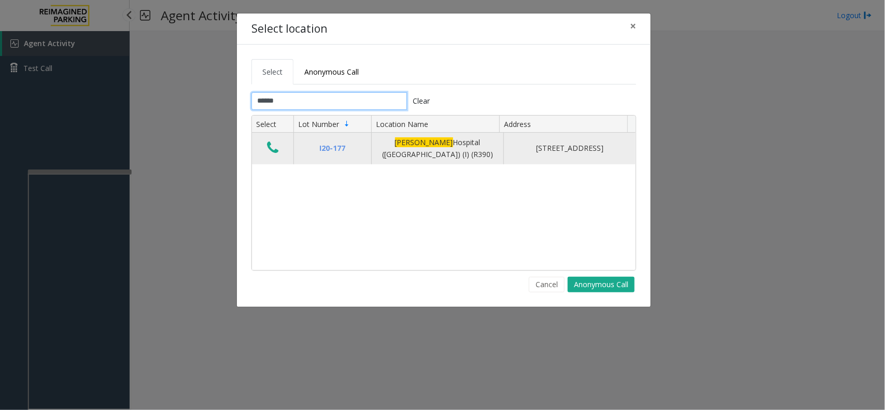
type input "******"
click at [263, 156] on td "Data table" at bounding box center [272, 149] width 41 height 32
click at [272, 144] on icon "Data table" at bounding box center [272, 147] width 11 height 15
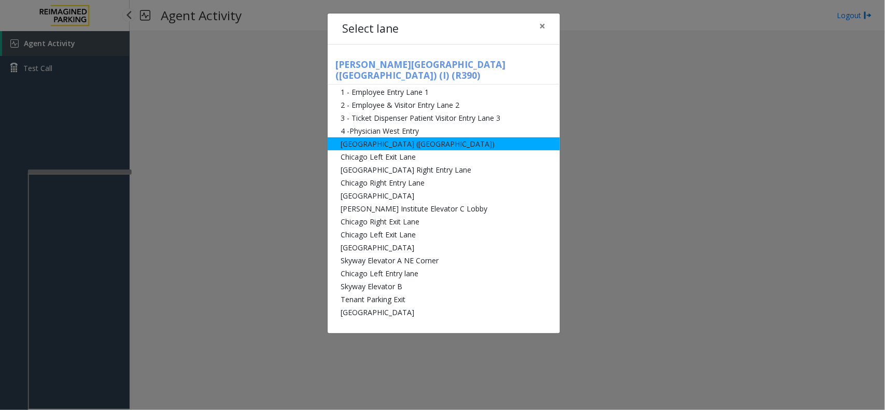
click at [357, 137] on li "[GEOGRAPHIC_DATA] ([GEOGRAPHIC_DATA])" at bounding box center [444, 143] width 232 height 13
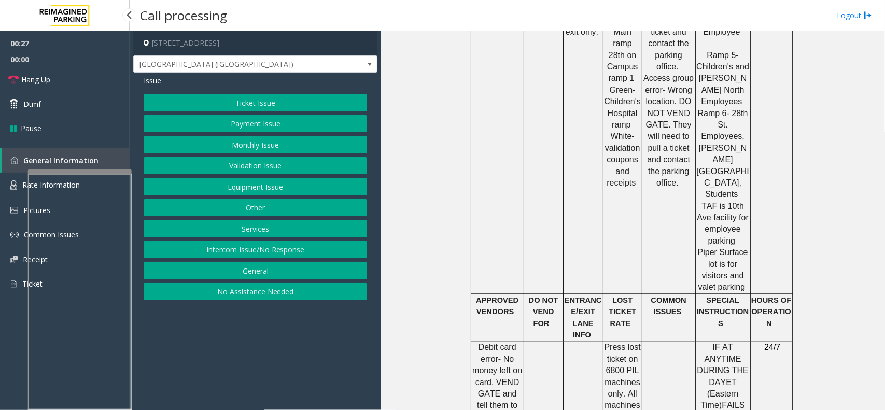
scroll to position [907, 0]
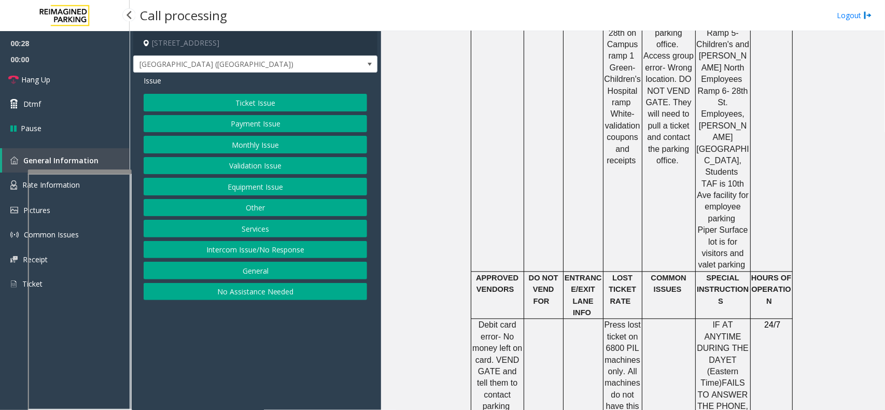
click at [245, 180] on button "Equipment Issue" at bounding box center [255, 187] width 223 height 18
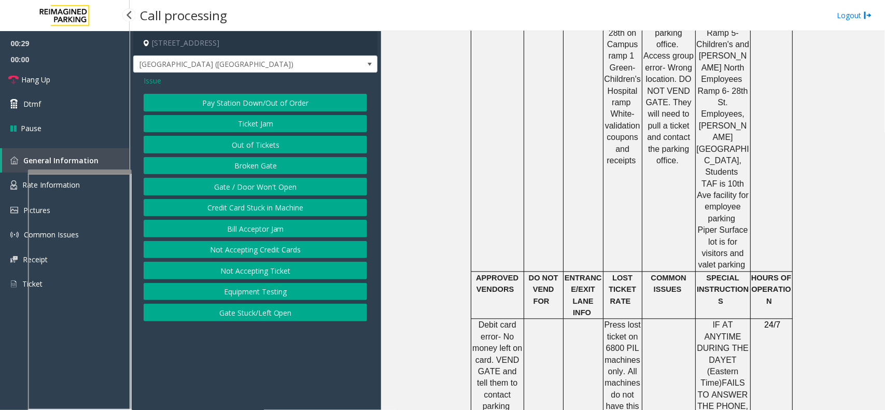
click at [245, 180] on button "Gate / Door Won't Open" at bounding box center [255, 187] width 223 height 18
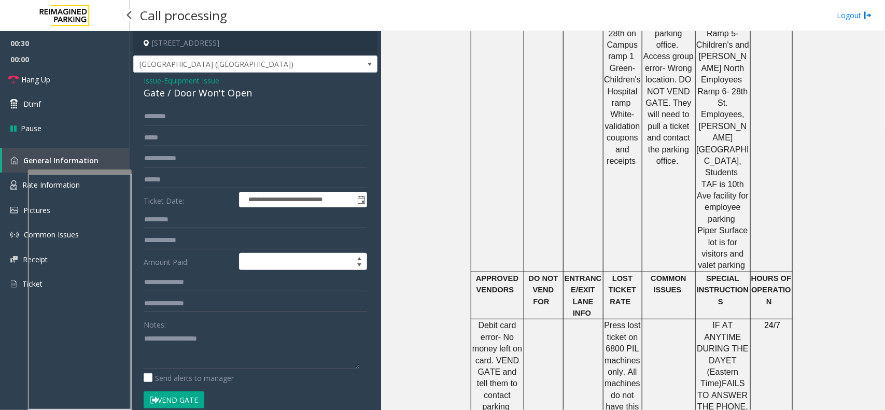
click at [183, 400] on button "Vend Gate" at bounding box center [174, 400] width 61 height 18
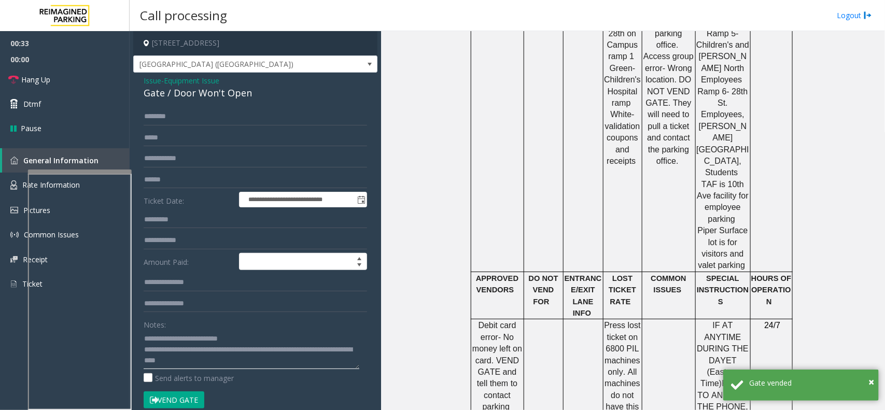
click at [250, 340] on textarea at bounding box center [252, 349] width 216 height 39
click at [249, 360] on textarea at bounding box center [252, 349] width 216 height 39
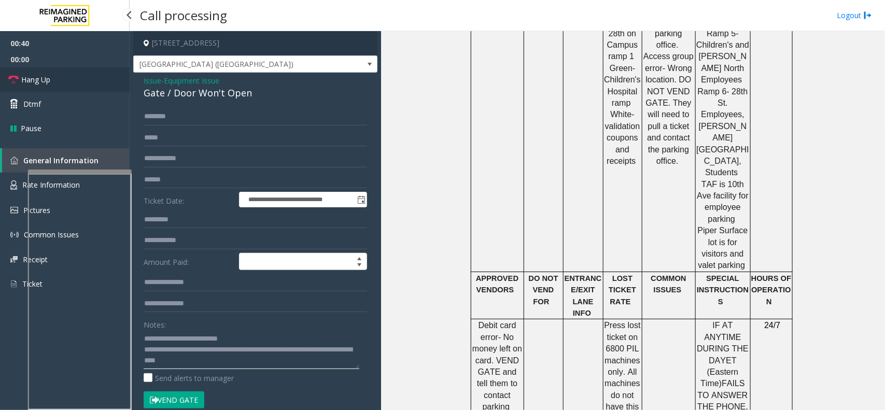
type textarea "**********"
click at [58, 81] on link "Hang Up" at bounding box center [65, 79] width 130 height 24
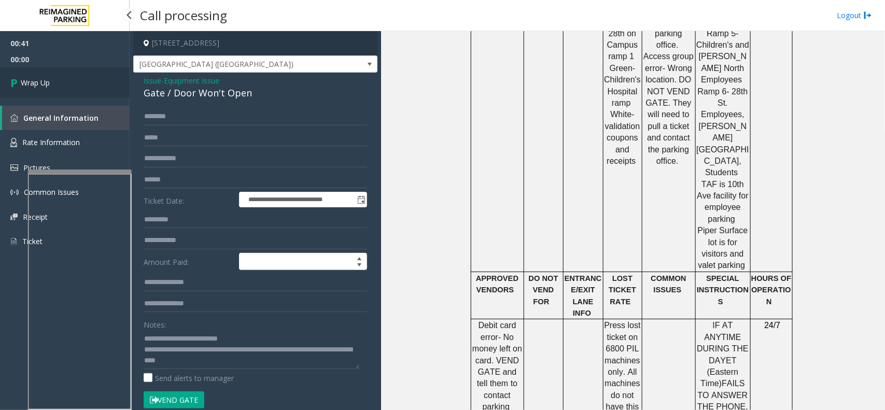
click at [37, 83] on span "Wrap Up" at bounding box center [35, 82] width 29 height 11
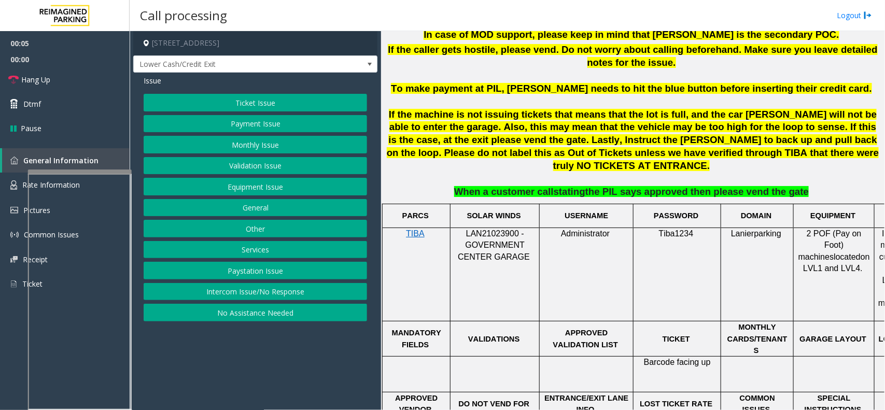
scroll to position [583, 0]
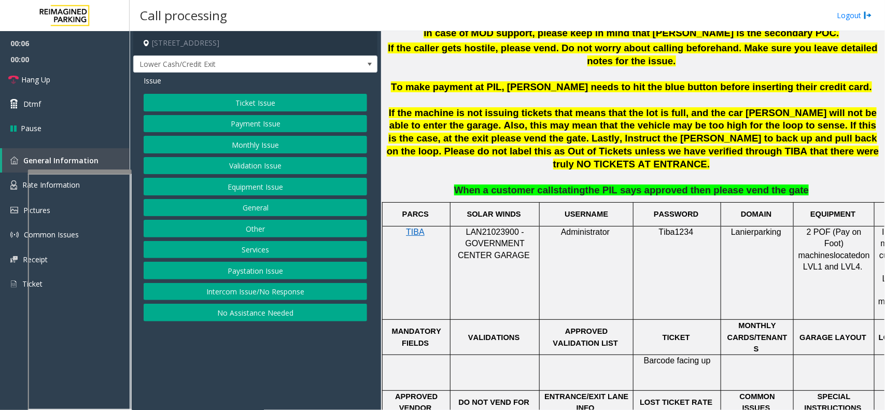
click at [317, 294] on button "Intercom Issue/No Response" at bounding box center [255, 292] width 223 height 18
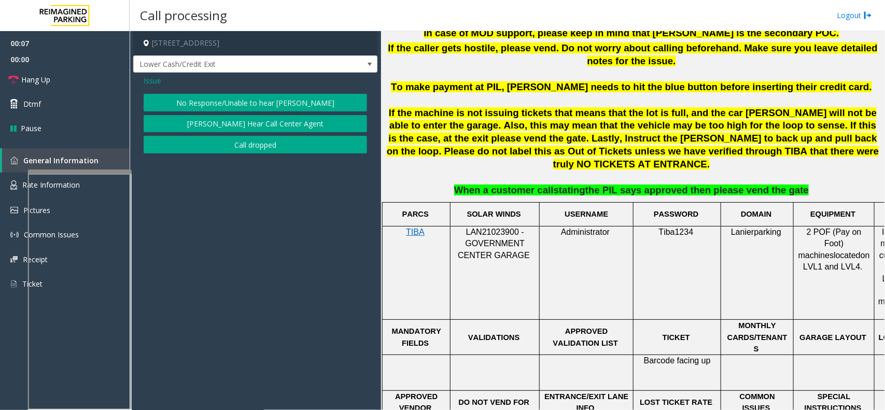
click at [250, 101] on button "No Response/Unable to hear [PERSON_NAME]" at bounding box center [255, 103] width 223 height 18
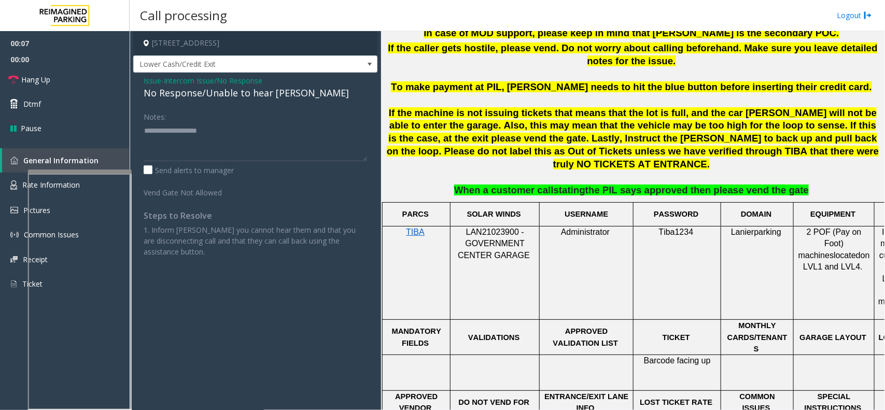
click at [192, 95] on div "No Response/Unable to hear [PERSON_NAME]" at bounding box center [255, 93] width 223 height 14
type textarea "**********"
click at [71, 79] on link "Hang Up" at bounding box center [65, 79] width 130 height 24
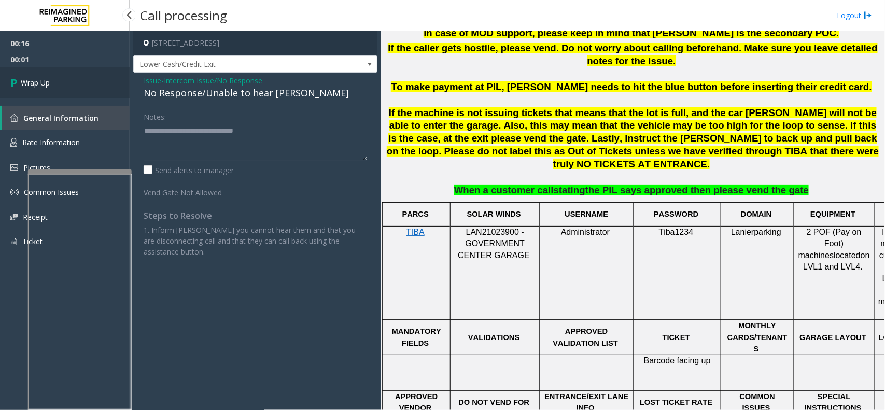
click at [69, 80] on link "Wrap Up" at bounding box center [65, 82] width 130 height 31
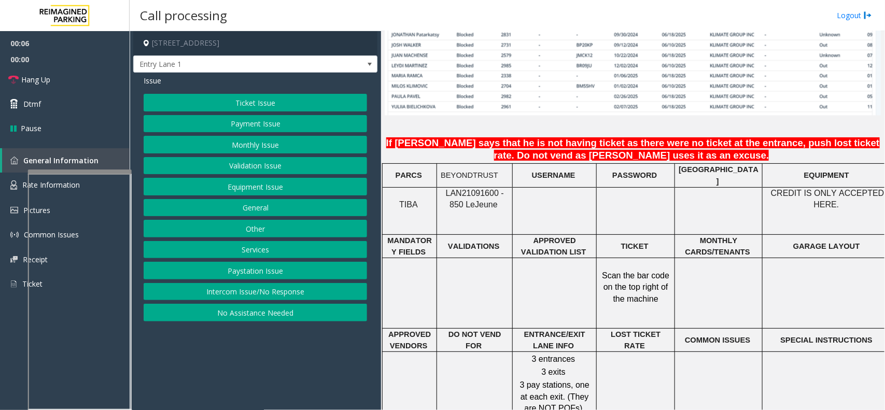
scroll to position [842, 0]
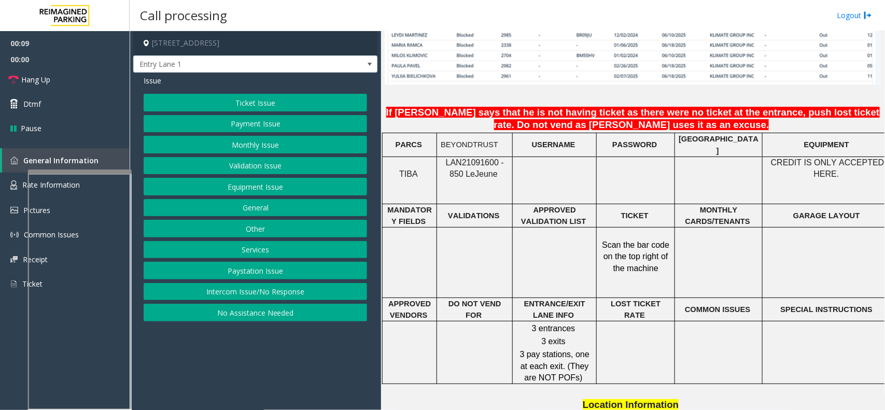
click at [261, 294] on button "Intercom Issue/No Response" at bounding box center [255, 292] width 223 height 18
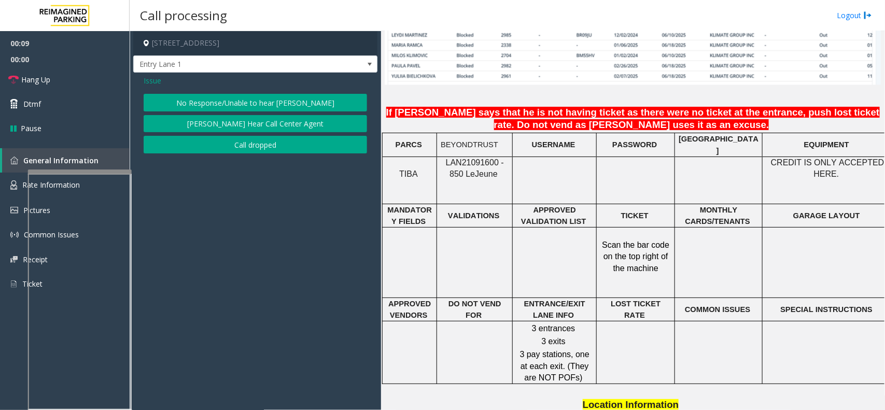
click at [249, 107] on button "No Response/Unable to hear [PERSON_NAME]" at bounding box center [255, 103] width 223 height 18
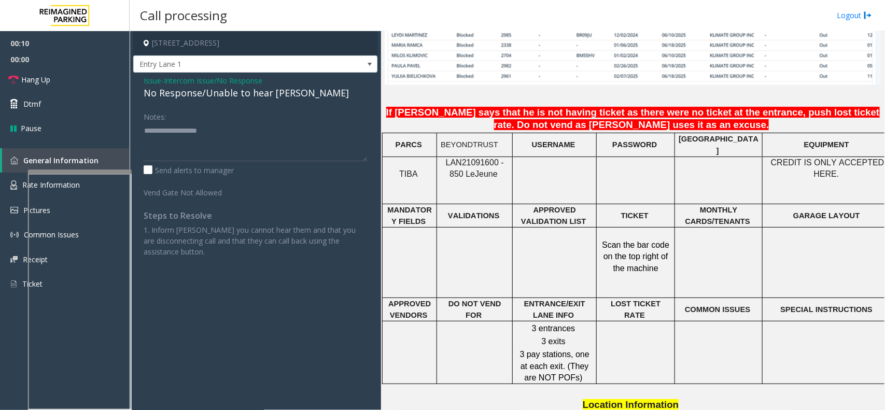
click at [245, 89] on div "No Response/Unable to hear [PERSON_NAME]" at bounding box center [255, 93] width 223 height 14
type textarea "**********"
click at [39, 72] on link "Hang Up" at bounding box center [65, 79] width 130 height 24
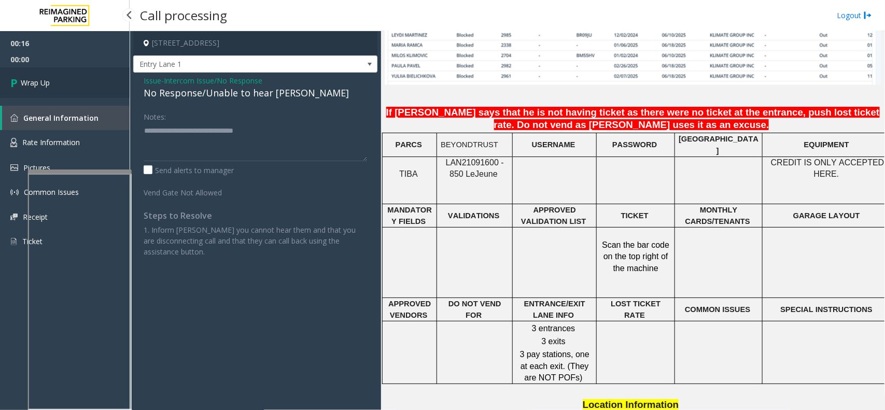
click at [37, 73] on link "Wrap Up" at bounding box center [65, 82] width 130 height 31
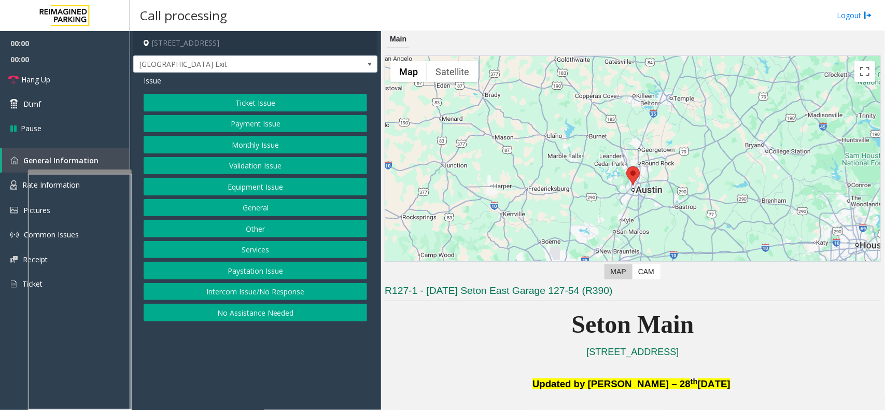
click at [262, 181] on button "Equipment Issue" at bounding box center [255, 187] width 223 height 18
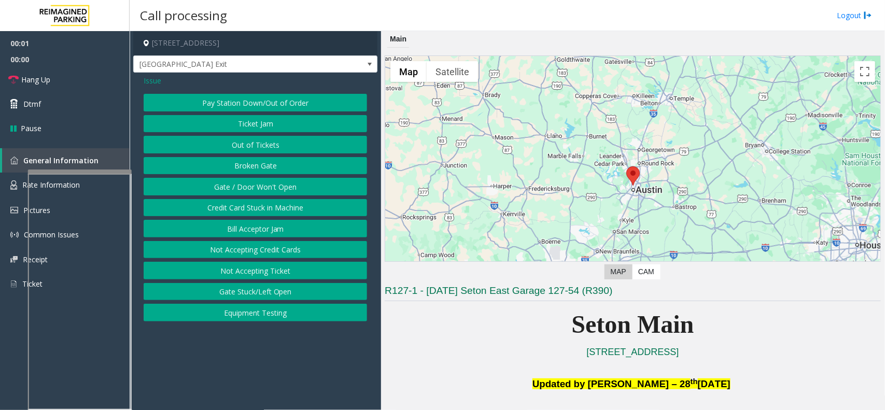
click at [262, 181] on button "Gate / Door Won't Open" at bounding box center [255, 187] width 223 height 18
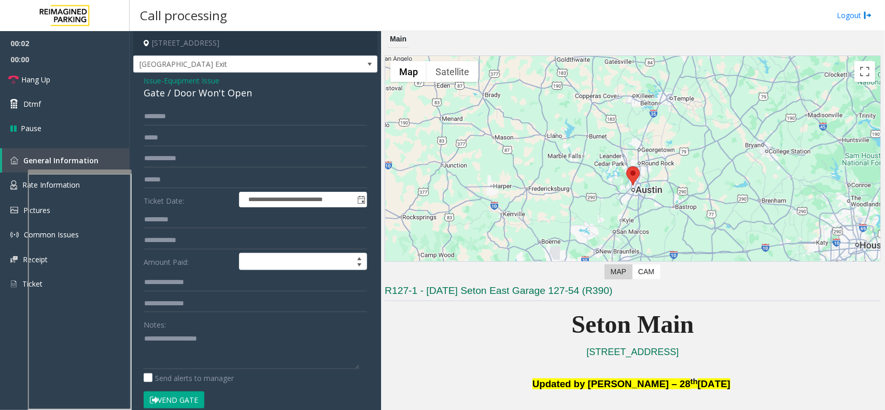
click at [166, 400] on button "Vend Gate" at bounding box center [174, 400] width 61 height 18
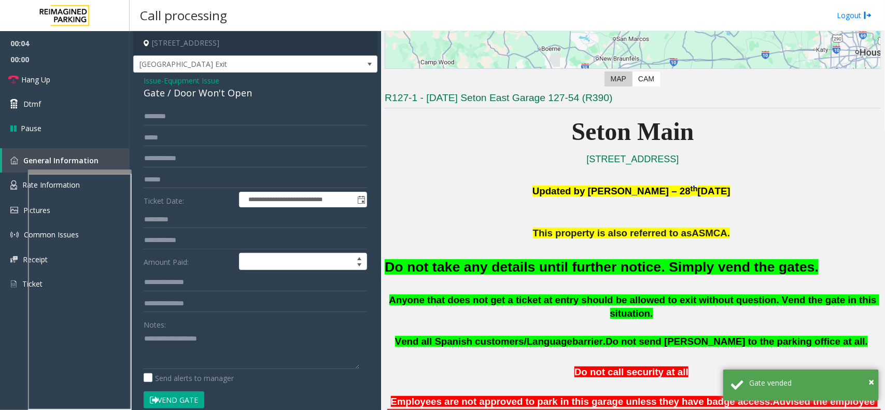
scroll to position [194, 0]
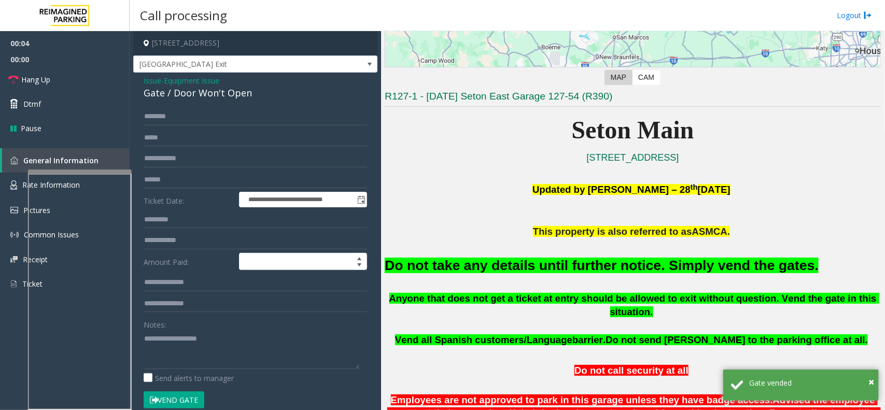
click at [522, 263] on font "Do not take any details until further notice. Simply vend the gates." at bounding box center [602, 266] width 434 height 16
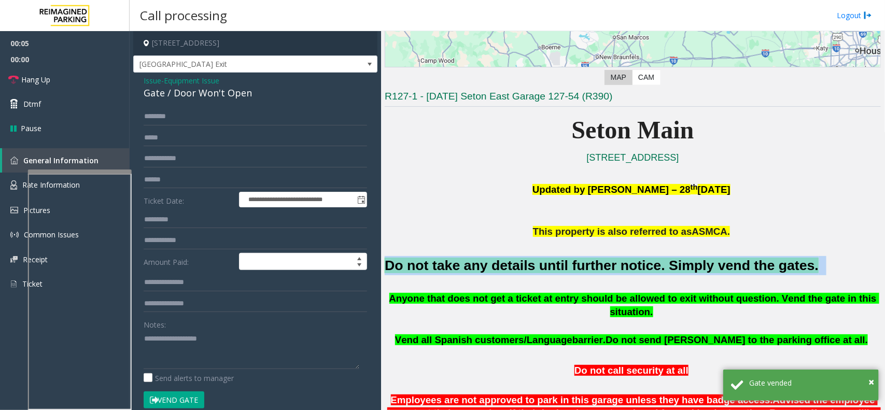
click at [522, 263] on font "Do not take any details until further notice. Simply vend the gates." at bounding box center [602, 266] width 434 height 16
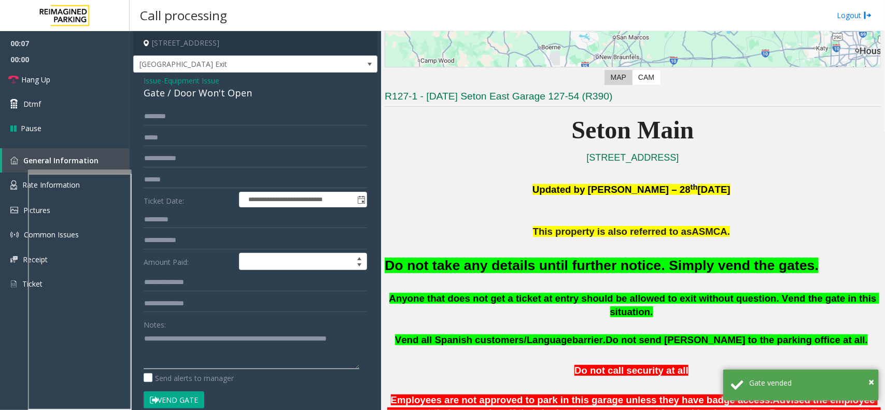
type textarea "**********"
click at [192, 81] on span "Equipment Issue" at bounding box center [191, 80] width 55 height 11
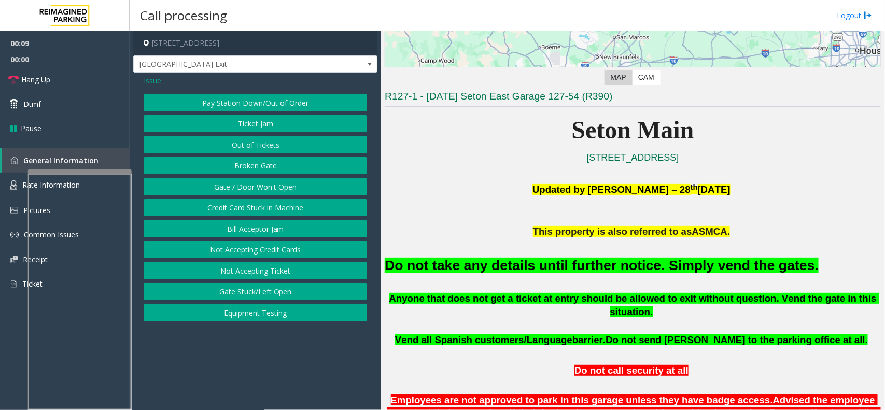
click at [142, 82] on div "Issue Pay Station Down/Out of Order Ticket Jam Out of Tickets [GEOGRAPHIC_DATA]…" at bounding box center [255, 200] width 244 height 254
click at [149, 81] on span "Issue" at bounding box center [153, 80] width 18 height 11
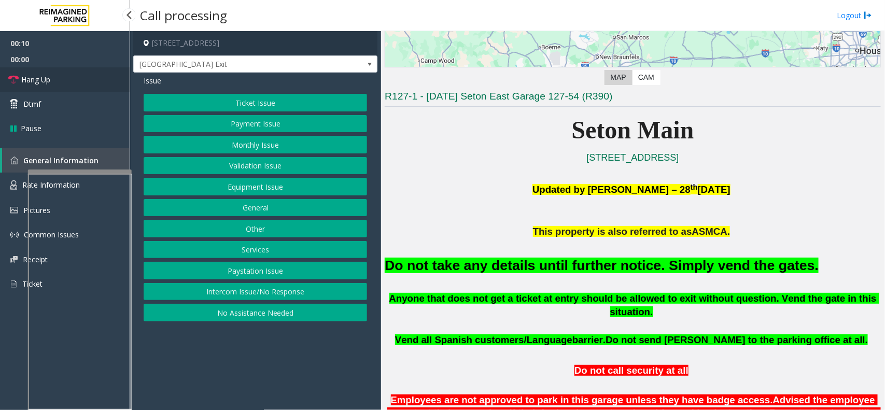
click at [78, 76] on link "Hang Up" at bounding box center [65, 79] width 130 height 24
click at [239, 139] on button "Monthly Issue" at bounding box center [255, 145] width 223 height 18
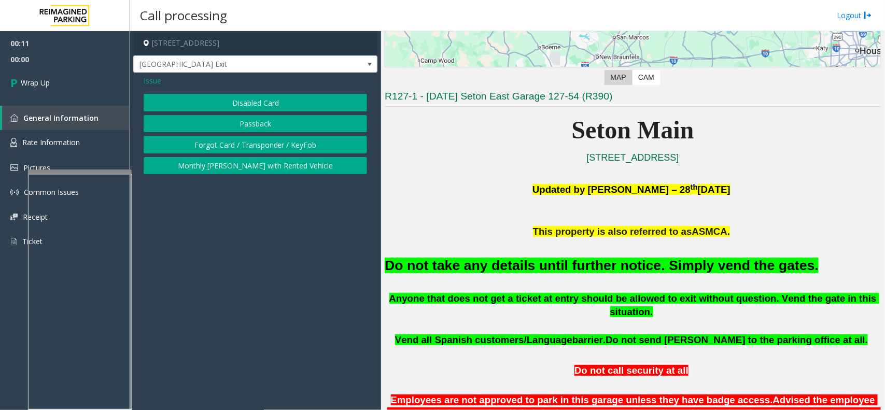
click at [227, 104] on button "Disabled Card" at bounding box center [255, 103] width 223 height 18
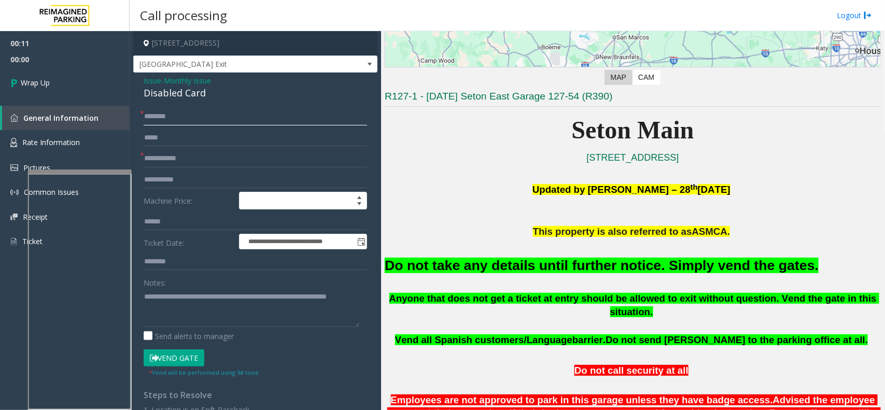
click at [205, 125] on input "text" at bounding box center [255, 117] width 223 height 18
type input "*"
click at [185, 153] on input "text" at bounding box center [255, 159] width 223 height 18
type input "**"
click at [177, 115] on input "*" at bounding box center [255, 117] width 223 height 18
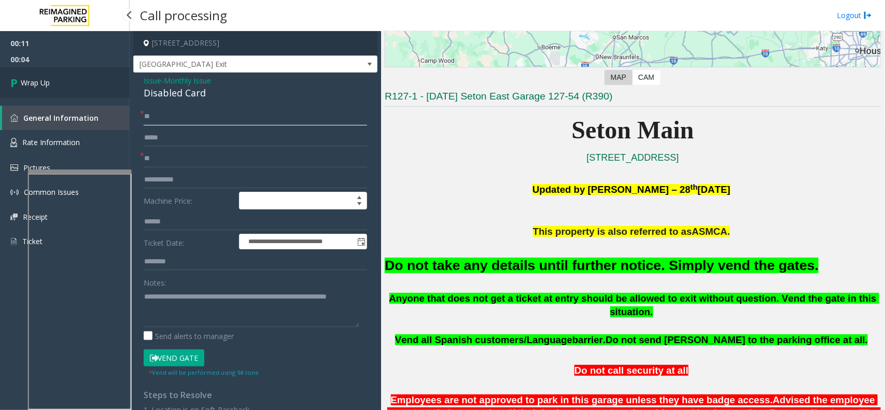
type input "**"
click at [86, 76] on link "Wrap Up" at bounding box center [65, 82] width 130 height 31
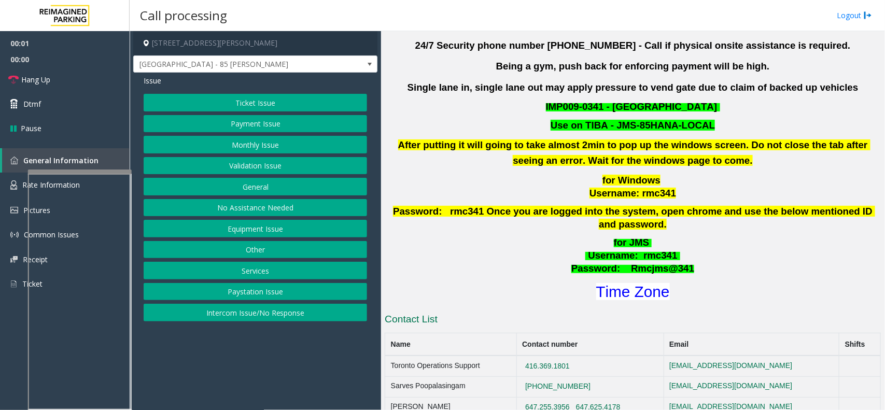
scroll to position [324, 0]
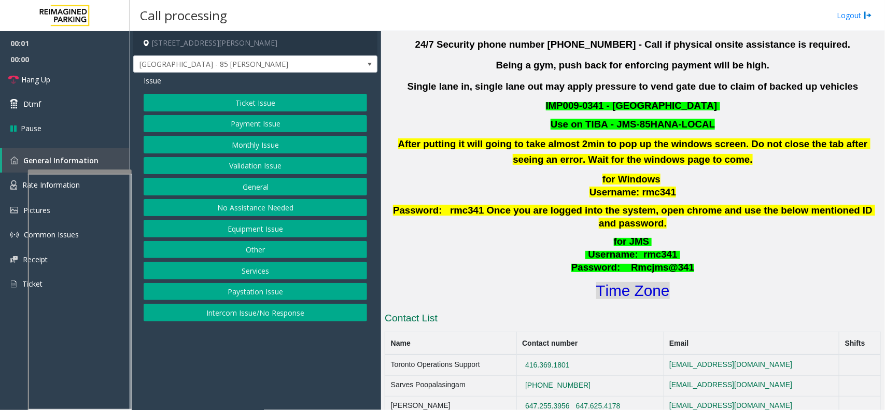
click at [630, 282] on font "Time Zone" at bounding box center [633, 290] width 74 height 17
click at [248, 167] on button "Validation Issue" at bounding box center [255, 166] width 223 height 18
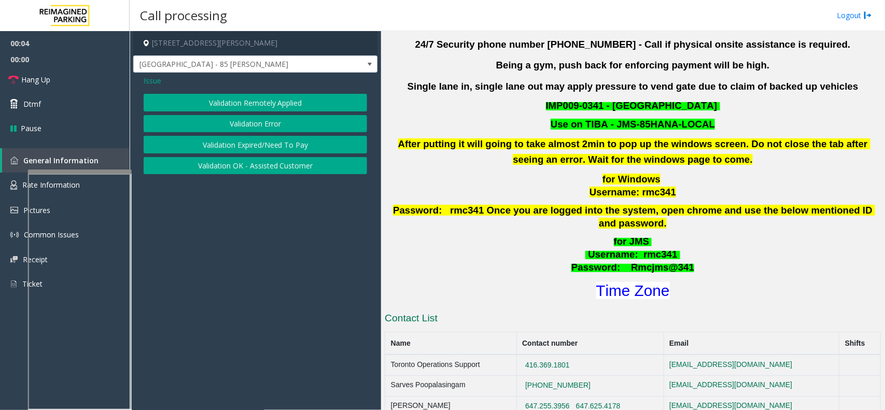
click at [242, 129] on button "Validation Error" at bounding box center [255, 124] width 223 height 18
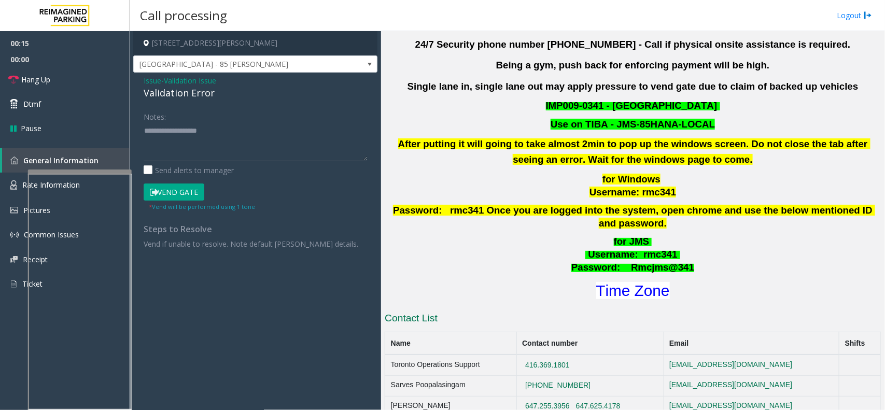
click at [173, 81] on span "Validation Issue" at bounding box center [190, 80] width 52 height 11
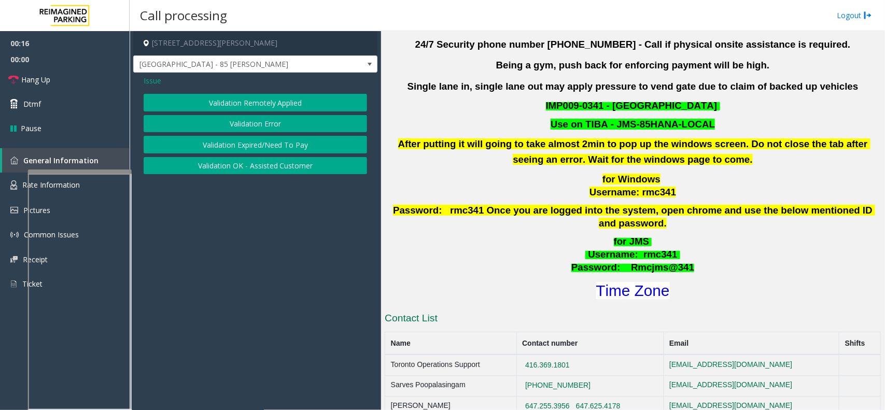
click at [150, 81] on span "Issue" at bounding box center [153, 80] width 18 height 11
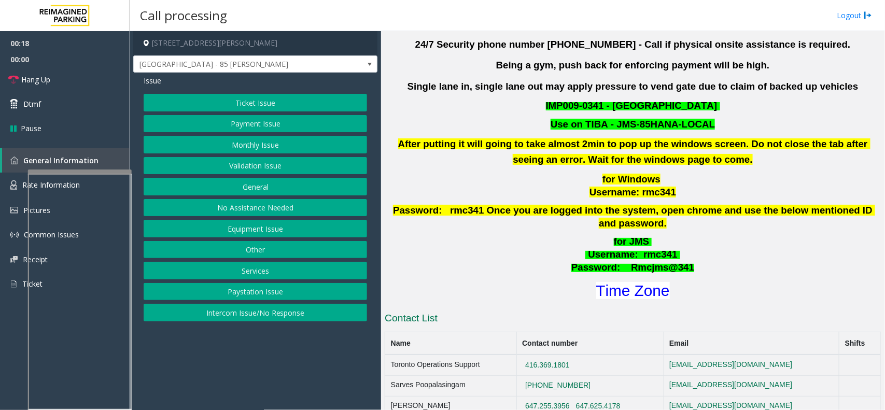
click at [242, 161] on button "Validation Issue" at bounding box center [255, 166] width 223 height 18
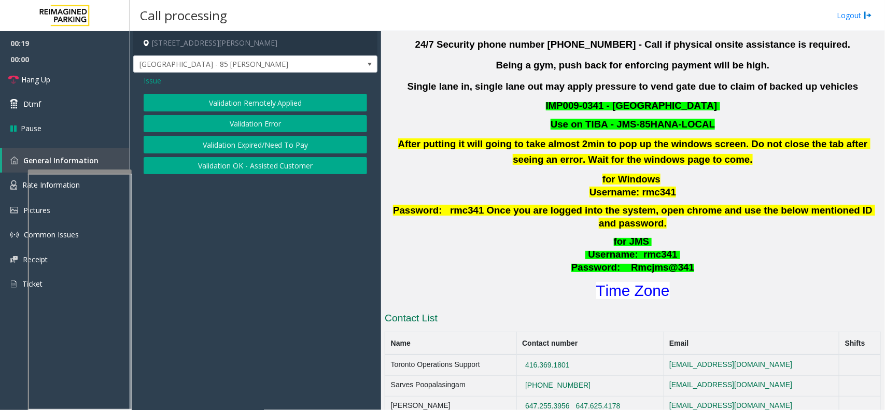
click at [237, 120] on button "Validation Error" at bounding box center [255, 124] width 223 height 18
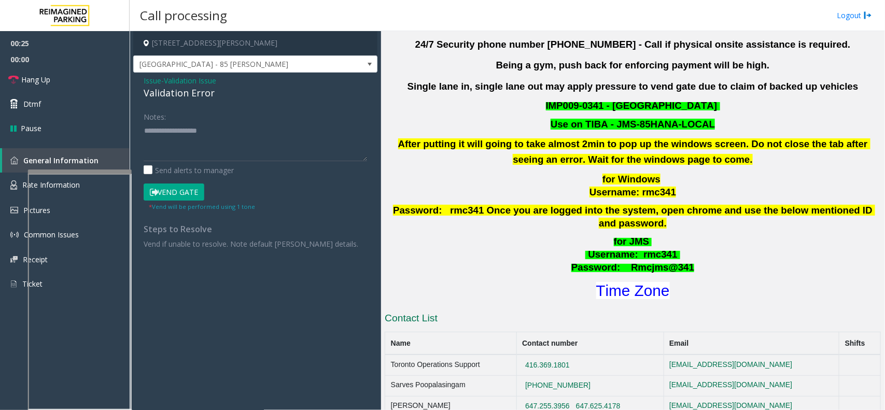
click at [162, 84] on span "- Validation Issue" at bounding box center [188, 81] width 55 height 10
click at [169, 80] on span "Validation Issue" at bounding box center [190, 80] width 52 height 11
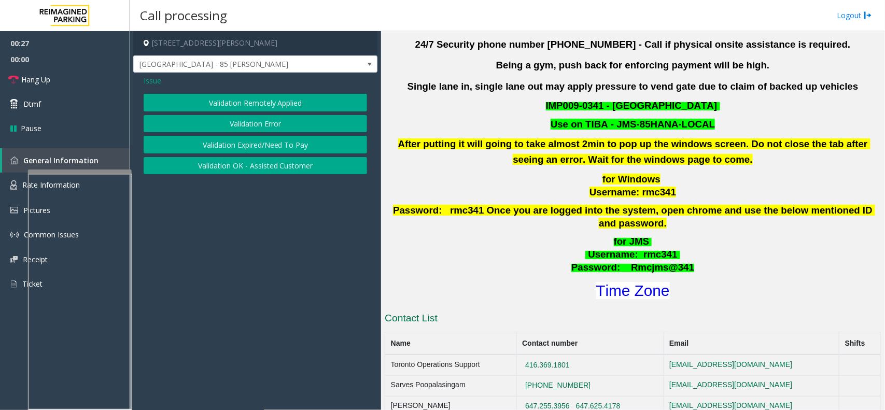
click at [145, 81] on span "Issue" at bounding box center [153, 80] width 18 height 11
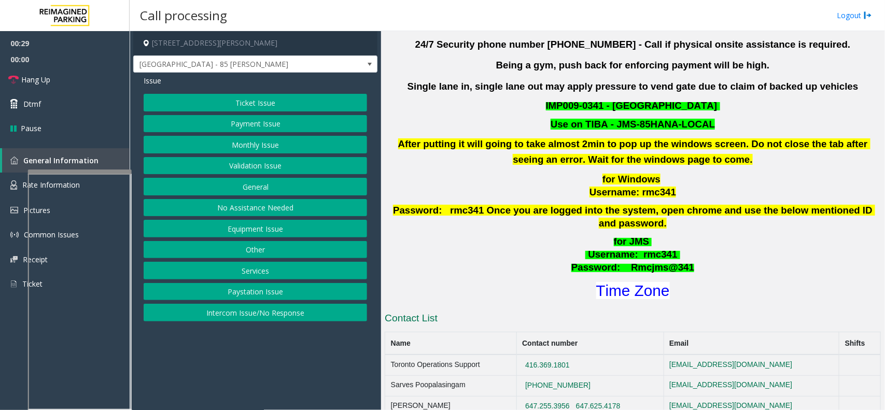
click at [248, 110] on button "Ticket Issue" at bounding box center [255, 103] width 223 height 18
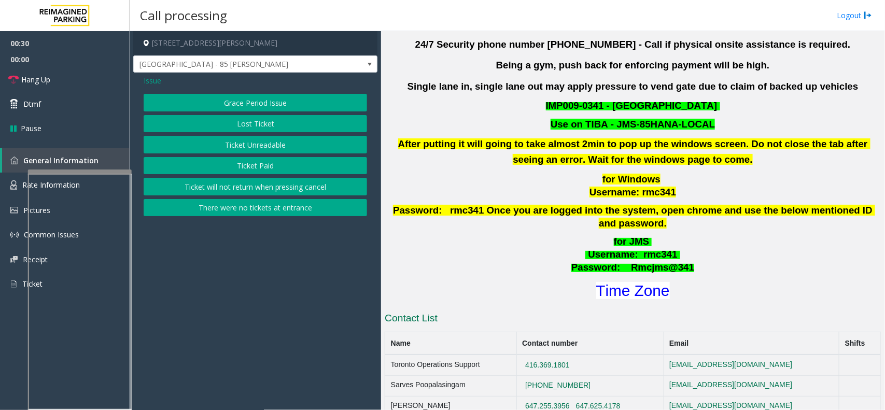
click at [252, 143] on button "Ticket Unreadable" at bounding box center [255, 145] width 223 height 18
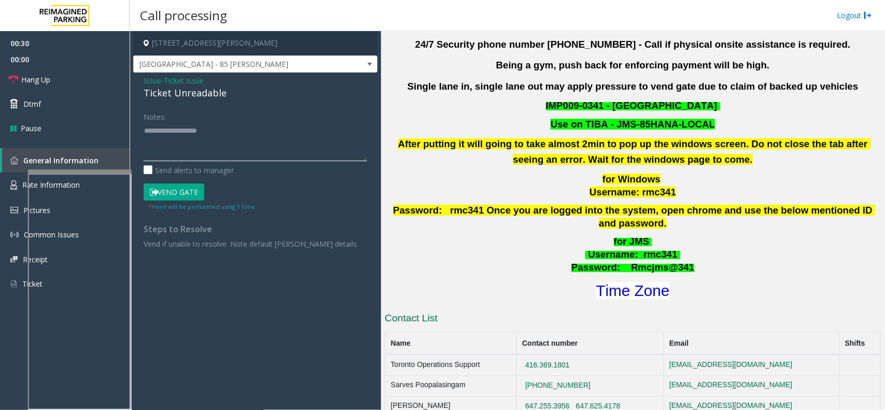
click at [190, 149] on textarea at bounding box center [255, 141] width 223 height 39
type textarea "*"
click at [187, 131] on textarea at bounding box center [255, 141] width 223 height 39
click at [180, 130] on textarea at bounding box center [255, 141] width 223 height 39
click at [183, 190] on button "Vend Gate" at bounding box center [174, 193] width 61 height 18
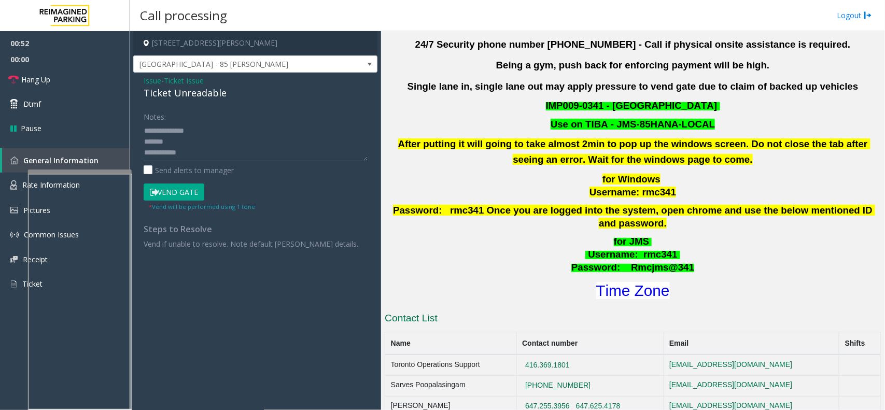
click at [173, 97] on div "Ticket Unreadable" at bounding box center [255, 93] width 223 height 14
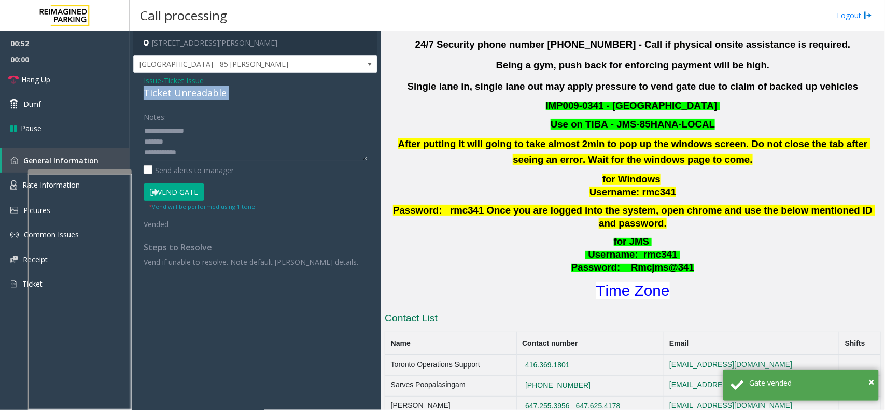
click at [173, 97] on div "Ticket Unreadable" at bounding box center [255, 93] width 223 height 14
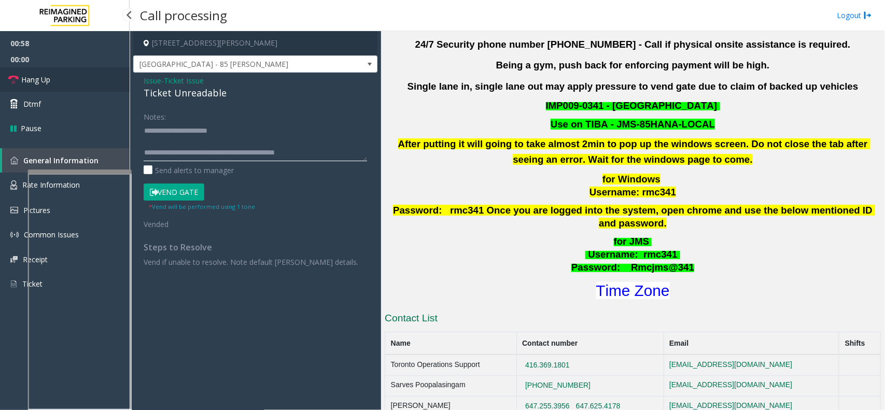
type textarea "**********"
click at [43, 76] on span "Hang Up" at bounding box center [35, 79] width 29 height 11
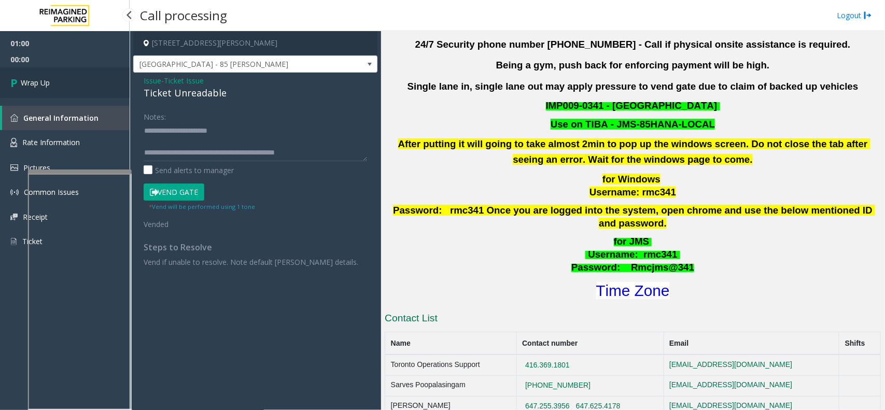
click at [43, 76] on link "Wrap Up" at bounding box center [65, 82] width 130 height 31
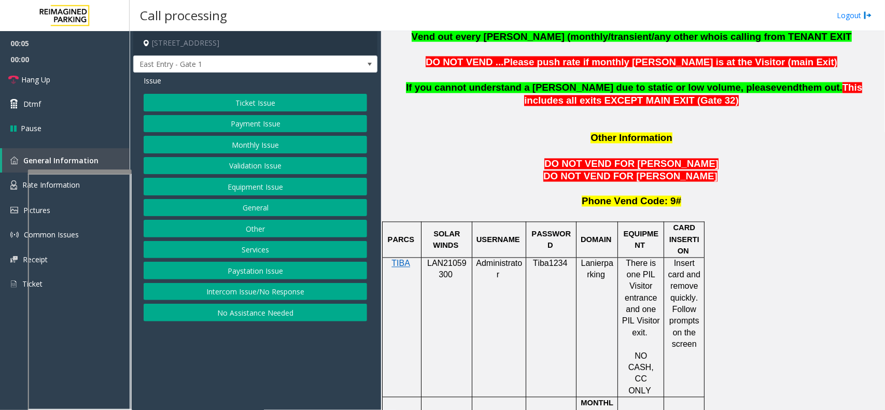
scroll to position [842, 0]
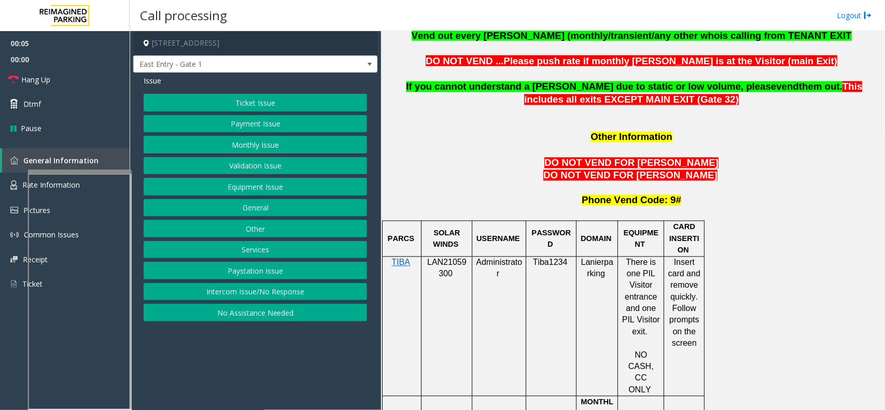
click at [448, 258] on span "LAN21059300" at bounding box center [446, 268] width 39 height 20
copy p "LAN21059300"
click at [226, 147] on button "Monthly Issue" at bounding box center [255, 145] width 223 height 18
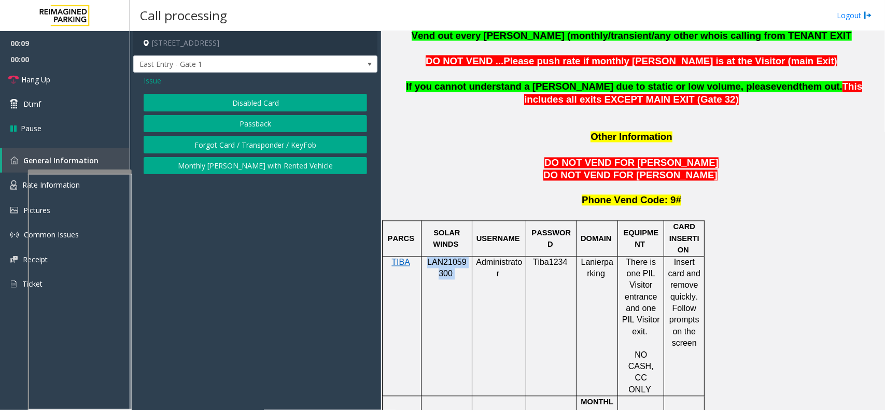
click at [231, 97] on button "Disabled Card" at bounding box center [255, 103] width 223 height 18
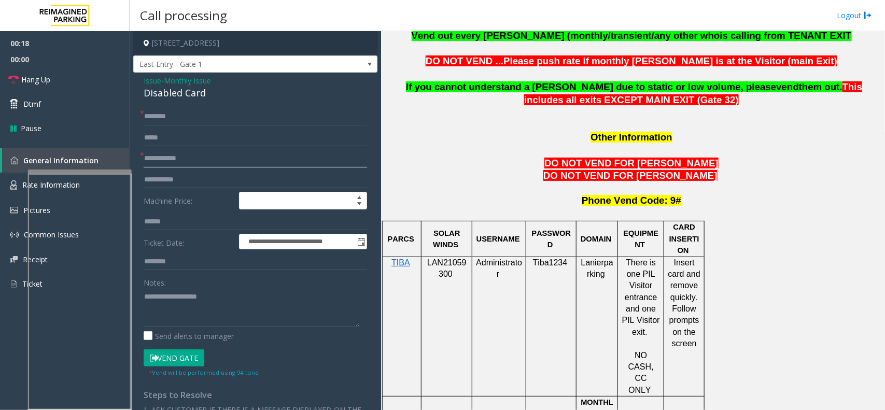
click at [180, 158] on input "text" at bounding box center [255, 159] width 223 height 18
click at [179, 125] on input "text" at bounding box center [255, 117] width 223 height 18
click at [157, 135] on input "text" at bounding box center [255, 138] width 223 height 18
click at [220, 123] on input "**" at bounding box center [255, 117] width 223 height 18
type input "*"
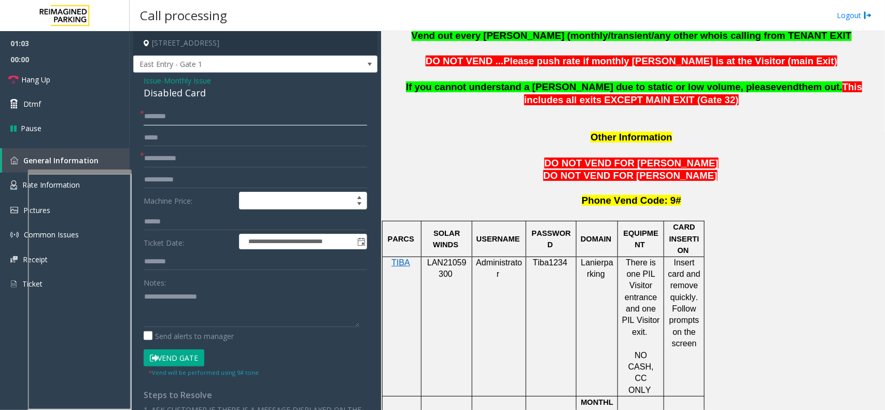
click at [186, 118] on input "text" at bounding box center [255, 117] width 223 height 18
paste input "******"
click at [159, 162] on input "text" at bounding box center [255, 159] width 223 height 18
click at [200, 115] on input "******" at bounding box center [255, 117] width 223 height 18
paste input "********"
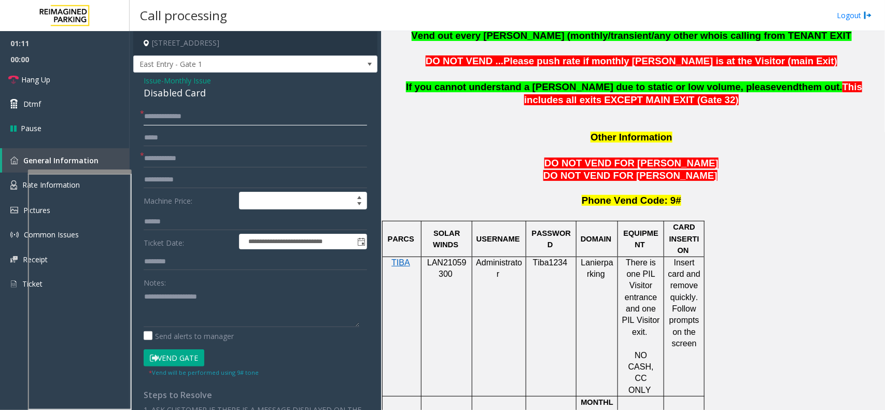
type input "**********"
click at [179, 157] on input "text" at bounding box center [255, 159] width 223 height 18
type input "*****"
click at [67, 71] on link "Hang Up" at bounding box center [65, 79] width 130 height 24
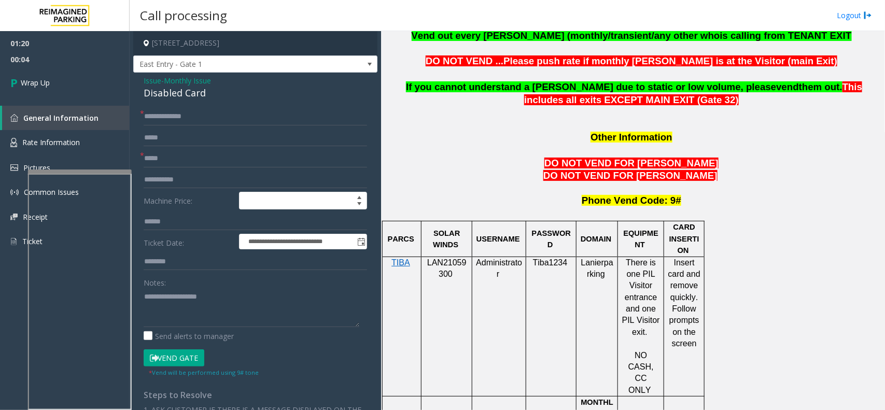
click at [167, 76] on span "Monthly Issue" at bounding box center [187, 80] width 47 height 11
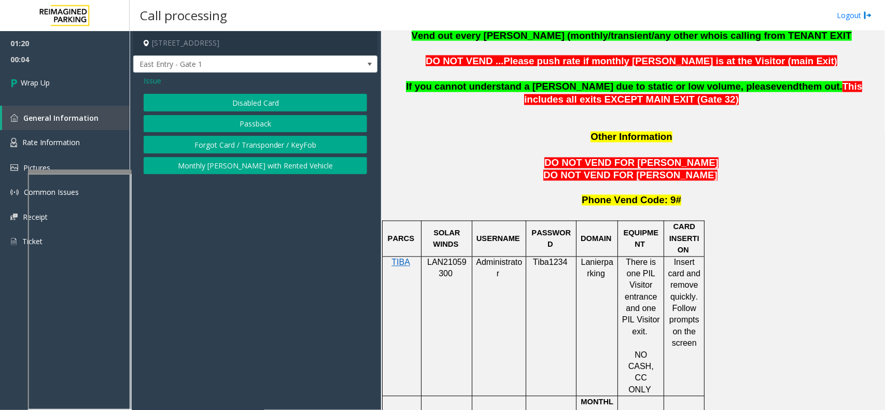
click at [164, 83] on div "Issue" at bounding box center [255, 80] width 223 height 11
click at [275, 123] on button "Passback" at bounding box center [255, 124] width 223 height 18
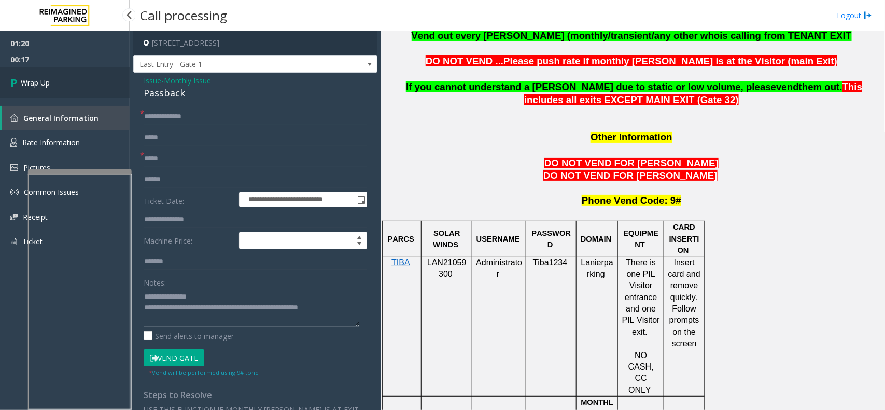
type textarea "**********"
click at [72, 74] on link "Wrap Up" at bounding box center [65, 82] width 130 height 31
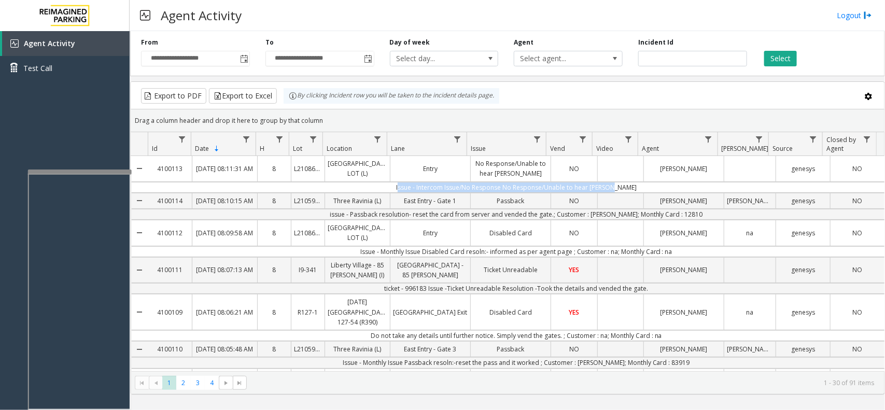
drag, startPoint x: 398, startPoint y: 197, endPoint x: 617, endPoint y: 195, distance: 219.3
click at [617, 193] on td "Issue - Intercom Issue/No Response No Response/Unable to hear [PERSON_NAME]" at bounding box center [516, 187] width 736 height 11
click at [645, 193] on td "Issue - Intercom Issue/No Response No Response/Unable to hear [PERSON_NAME]" at bounding box center [516, 187] width 736 height 11
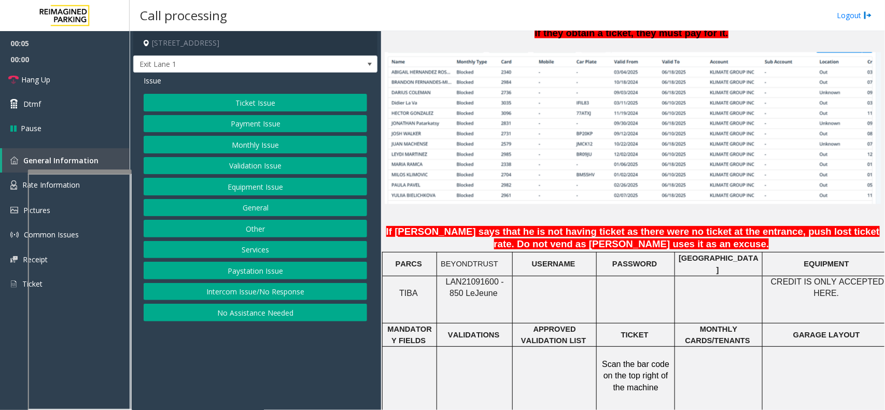
scroll to position [778, 0]
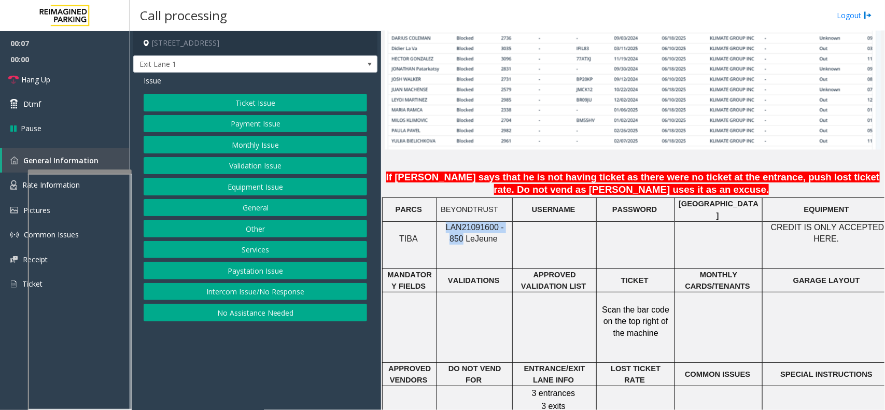
drag, startPoint x: 511, startPoint y: 223, endPoint x: 442, endPoint y: 223, distance: 68.9
click at [442, 223] on div "LAN21091600 - 850 Le Jeune" at bounding box center [474, 233] width 75 height 23
copy span "LAN21091600 - 850"
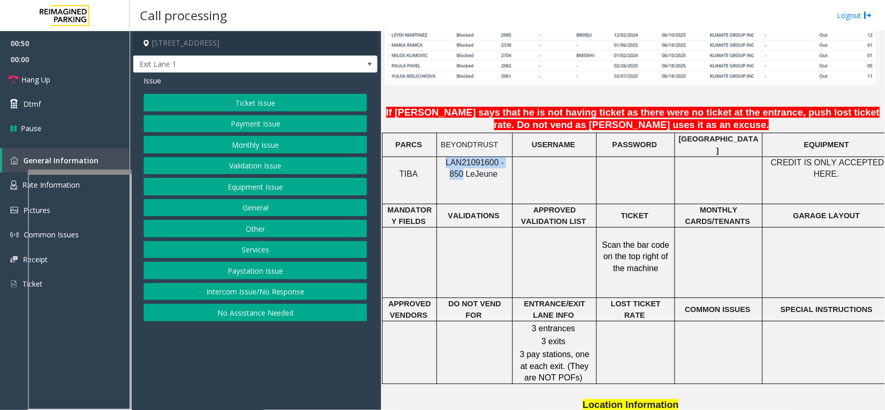
click at [311, 185] on button "Equipment Issue" at bounding box center [255, 187] width 223 height 18
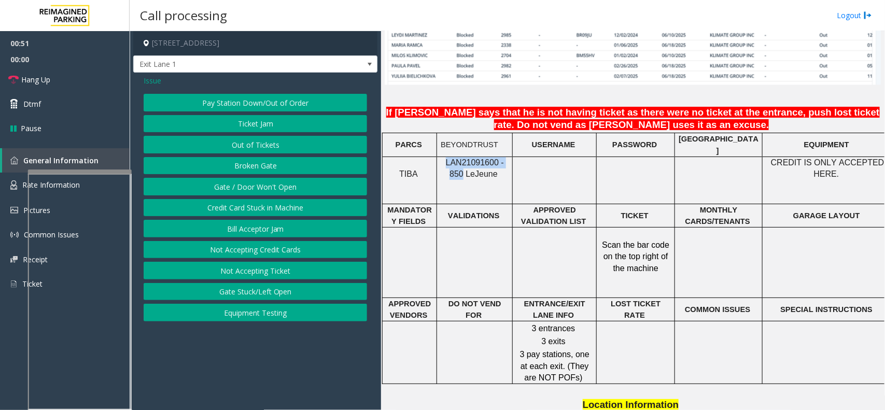
click at [311, 185] on button "Gate / Door Won't Open" at bounding box center [255, 187] width 223 height 18
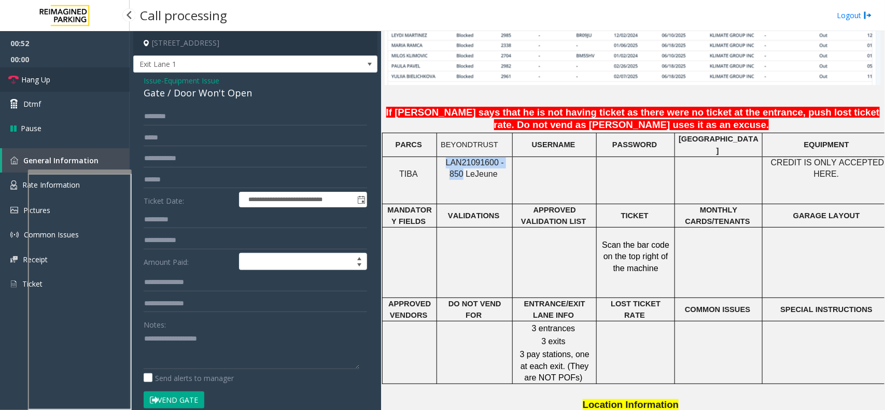
click at [76, 81] on link "Hang Up" at bounding box center [65, 79] width 130 height 24
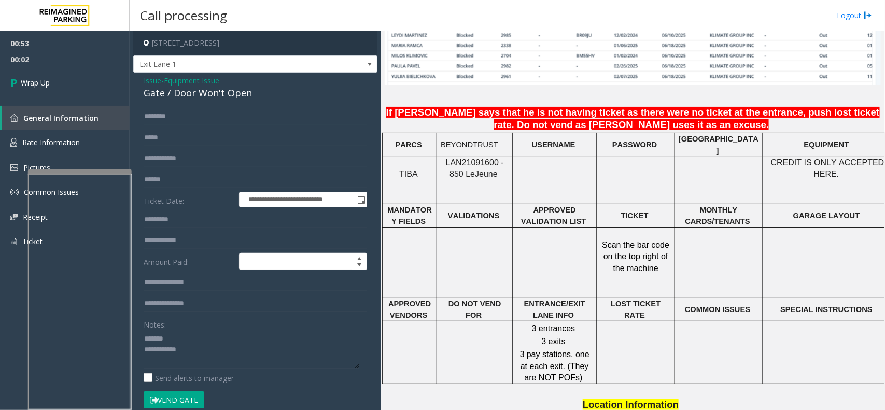
click at [191, 100] on div "Gate / Door Won't Open" at bounding box center [255, 93] width 223 height 14
click at [214, 368] on textarea at bounding box center [252, 349] width 216 height 39
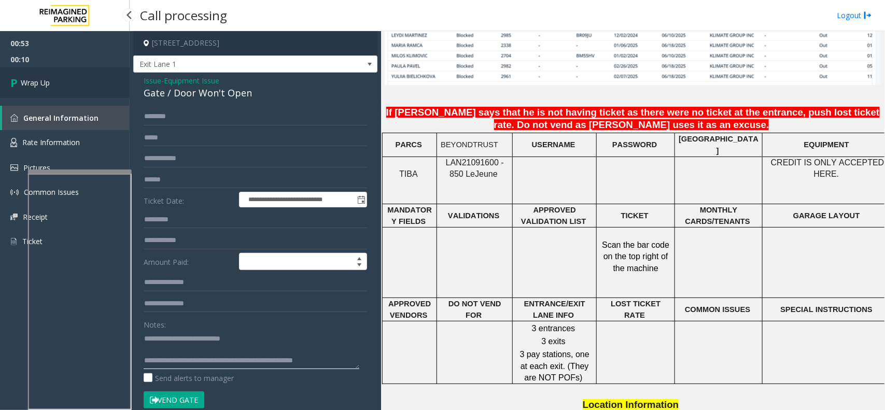
type textarea "**********"
click at [63, 81] on link "Wrap Up" at bounding box center [65, 82] width 130 height 31
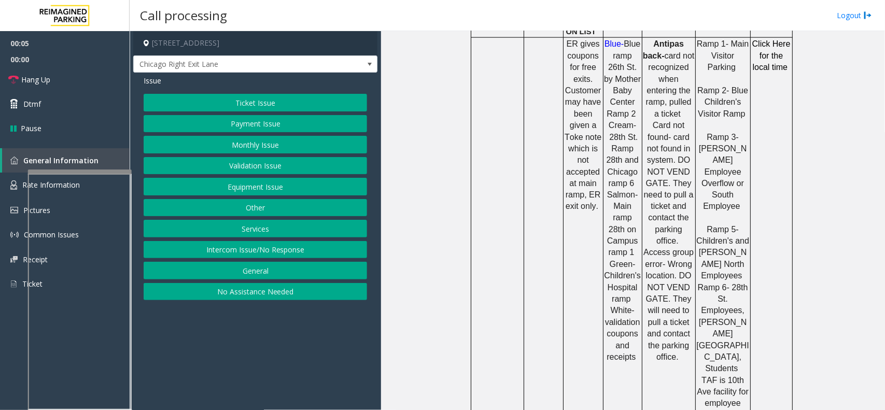
scroll to position [648, 0]
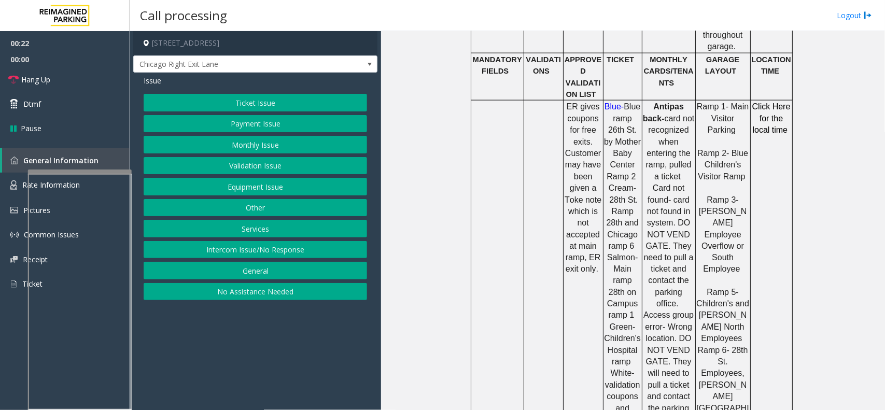
click at [222, 104] on button "Ticket Issue" at bounding box center [255, 103] width 223 height 18
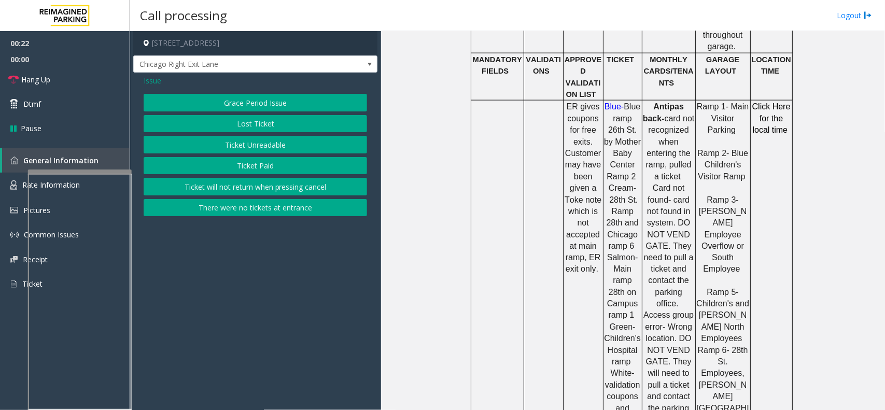
click at [224, 138] on button "Ticket Unreadable" at bounding box center [255, 145] width 223 height 18
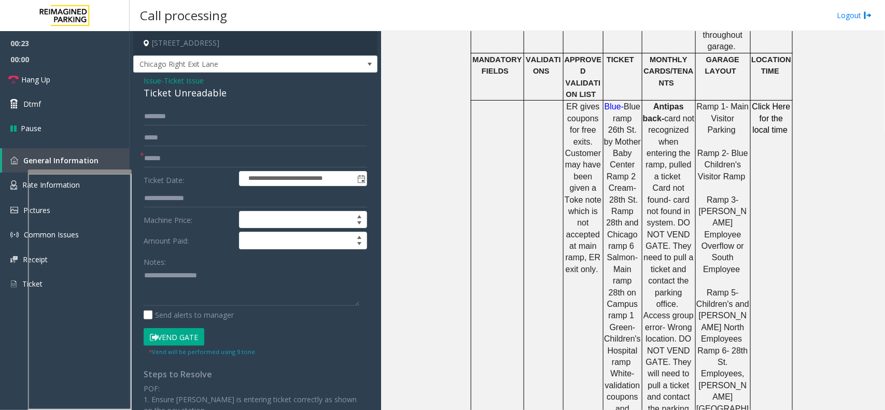
click at [186, 81] on span "Ticket Issue" at bounding box center [184, 80] width 40 height 11
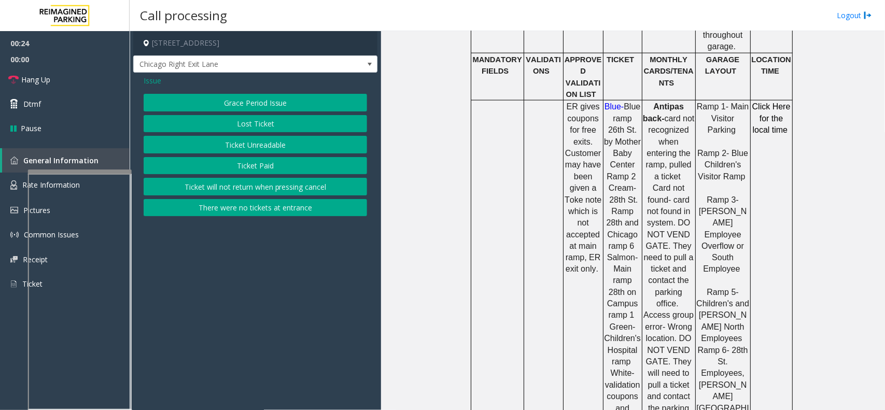
click at [239, 168] on button "Ticket Paid" at bounding box center [255, 166] width 223 height 18
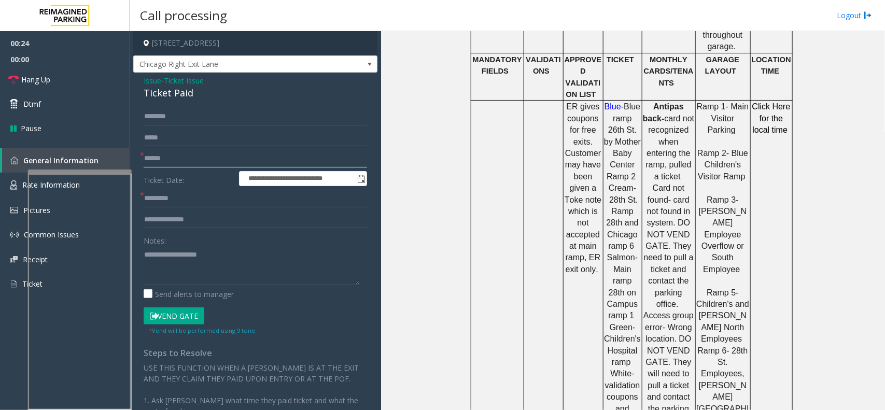
click at [187, 156] on input "text" at bounding box center [255, 159] width 223 height 18
click at [170, 171] on label "Ticket Date:" at bounding box center [188, 179] width 95 height 16
click at [159, 93] on div "Ticket Paid" at bounding box center [255, 93] width 223 height 14
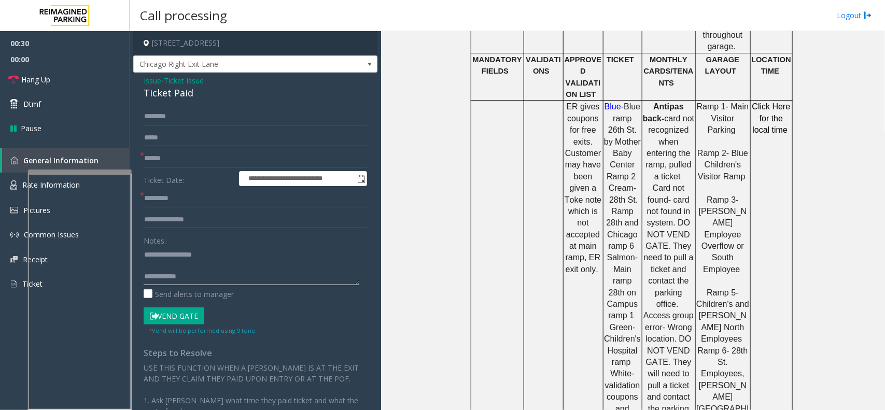
type textarea "**********"
click at [170, 162] on input "text" at bounding box center [255, 159] width 223 height 18
click at [177, 319] on button "Vend Gate" at bounding box center [174, 316] width 61 height 18
click at [164, 94] on div "Ticket Paid" at bounding box center [255, 93] width 223 height 14
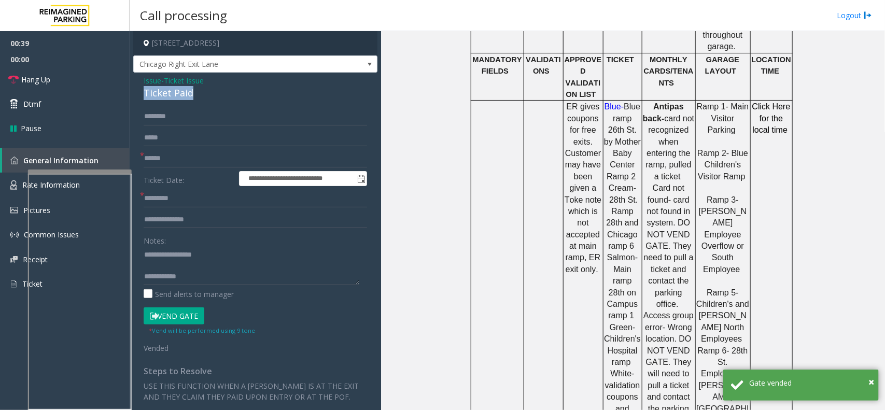
click at [164, 94] on div "Ticket Paid" at bounding box center [255, 93] width 223 height 14
click at [174, 164] on input "text" at bounding box center [255, 159] width 223 height 18
type input "**"
click at [169, 200] on input "*" at bounding box center [255, 199] width 223 height 18
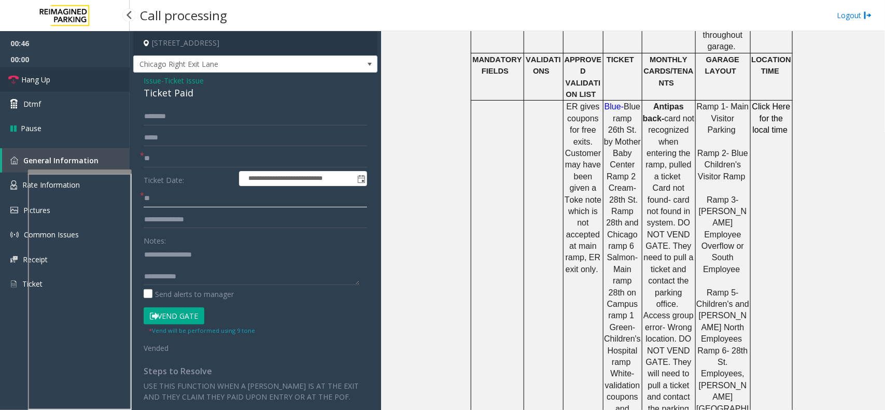
type input "**"
click at [73, 74] on link "Hang Up" at bounding box center [65, 79] width 130 height 24
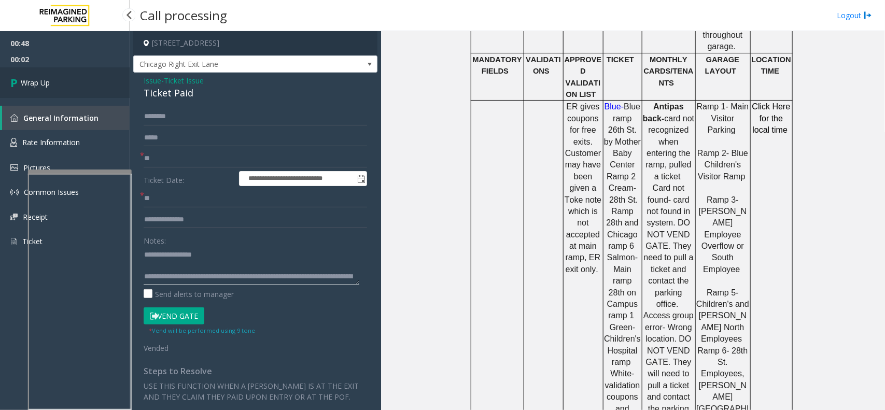
type textarea "**********"
click at [65, 83] on link "Wrap Up" at bounding box center [65, 82] width 130 height 31
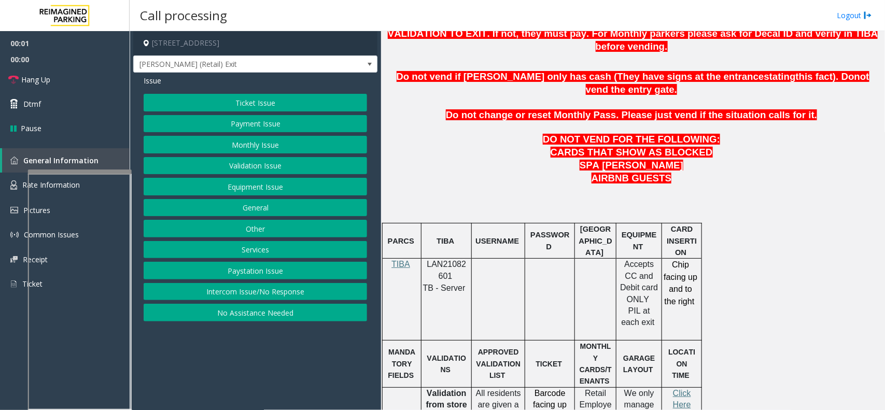
scroll to position [518, 0]
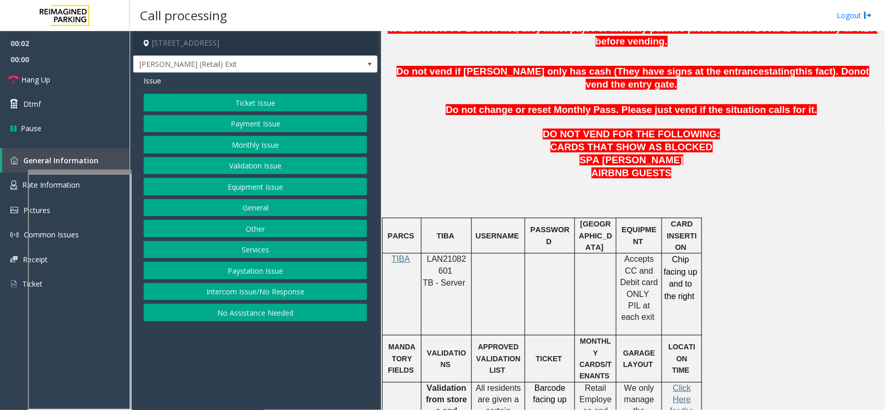
click at [452, 255] on span "LAN21082601" at bounding box center [446, 265] width 39 height 20
copy p "LAN21082601"
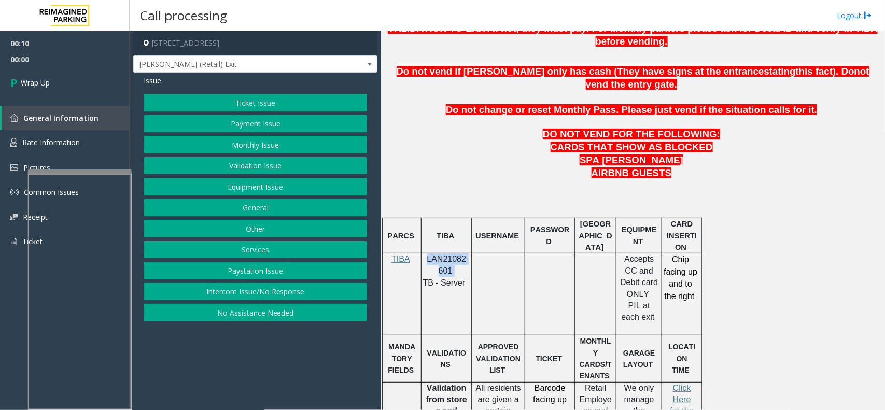
click at [218, 290] on button "Intercom Issue/No Response" at bounding box center [255, 292] width 223 height 18
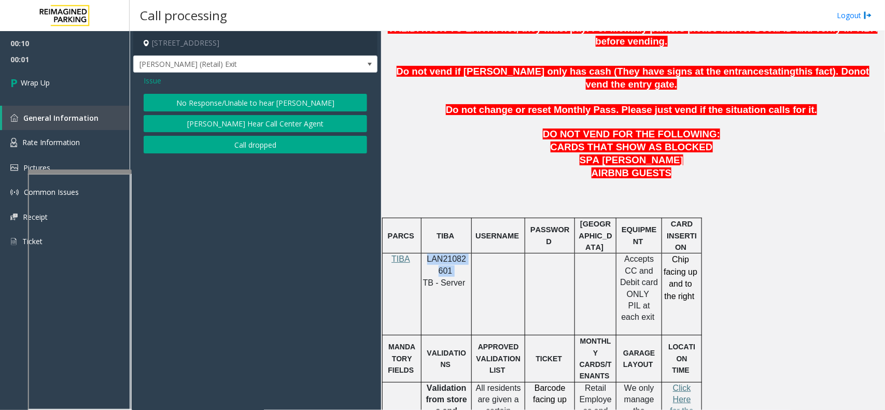
click at [222, 153] on button "Call dropped" at bounding box center [255, 145] width 223 height 18
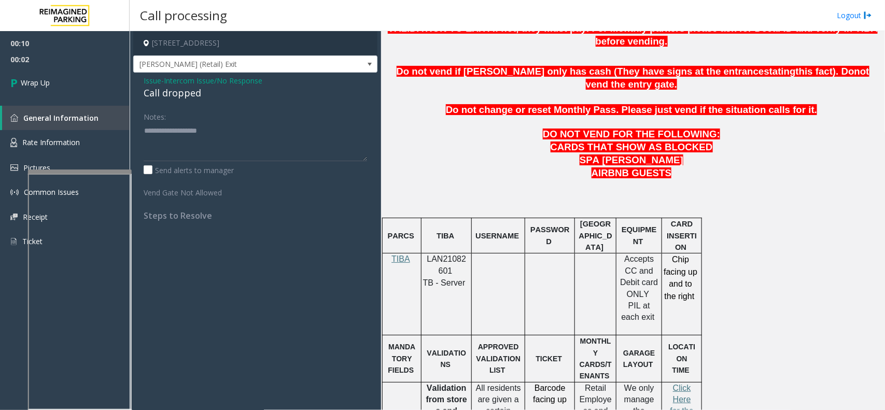
click at [173, 95] on div "Call dropped" at bounding box center [255, 93] width 223 height 14
type textarea "**********"
click at [96, 86] on link "Wrap Up" at bounding box center [65, 82] width 130 height 31
